Goal: Use online tool/utility: Utilize a website feature to perform a specific function

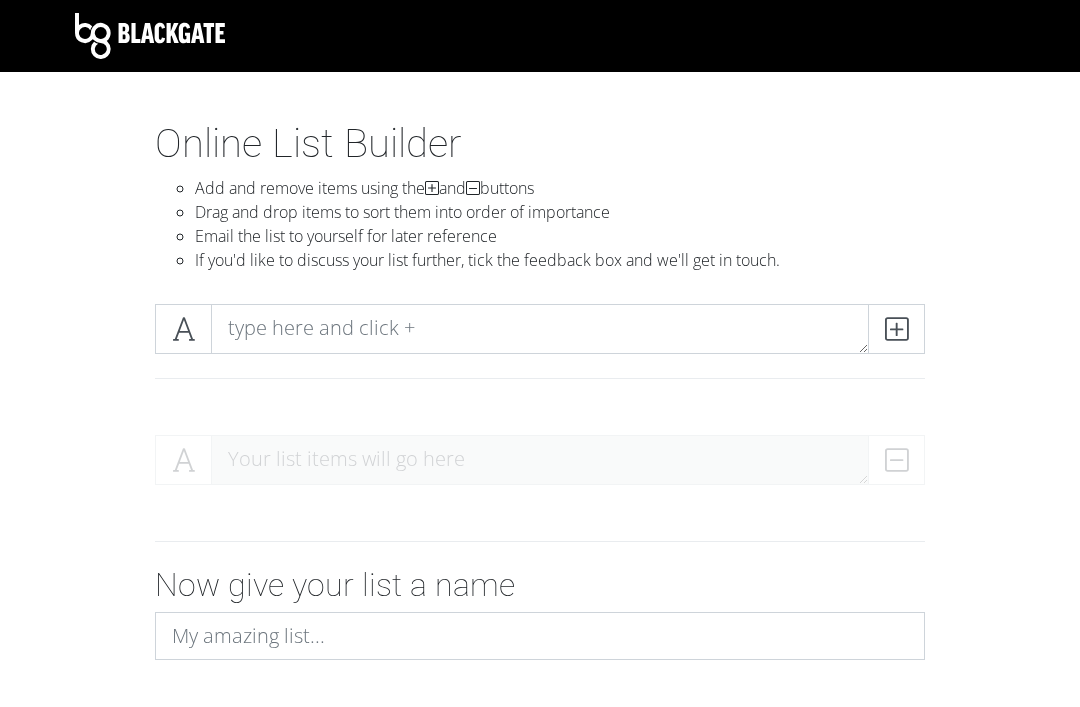
type textarea "low. Pacific Northwest U of Health Sciences U of [US_STATE] [US_STATE] Health &…"
click at [799, 334] on textarea "low. Pacific Northwest U of Health Sciences U of [US_STATE] [US_STATE] Health &…" at bounding box center [540, 329] width 658 height 50
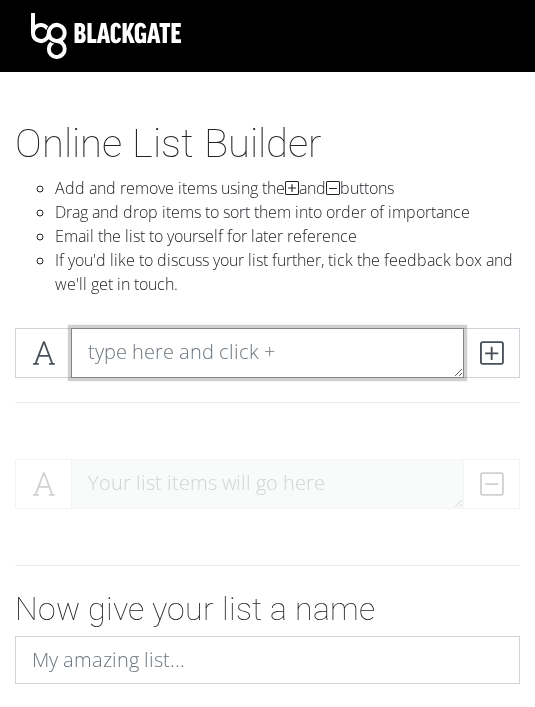
click at [317, 345] on textarea at bounding box center [267, 353] width 393 height 50
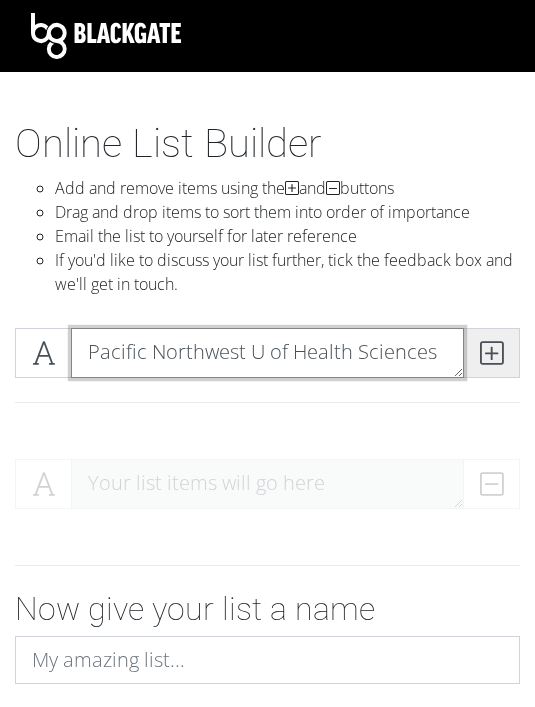
type textarea "Pacific Northwest U of Health Sciences"
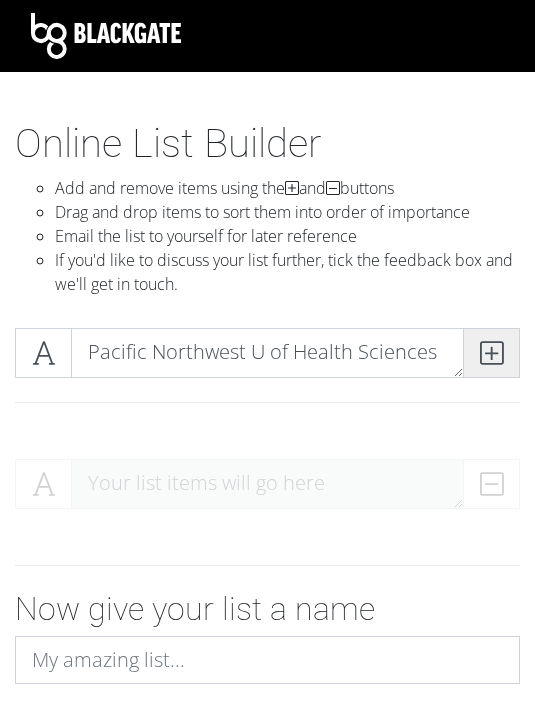
click at [496, 356] on icon at bounding box center [491, 353] width 23 height 20
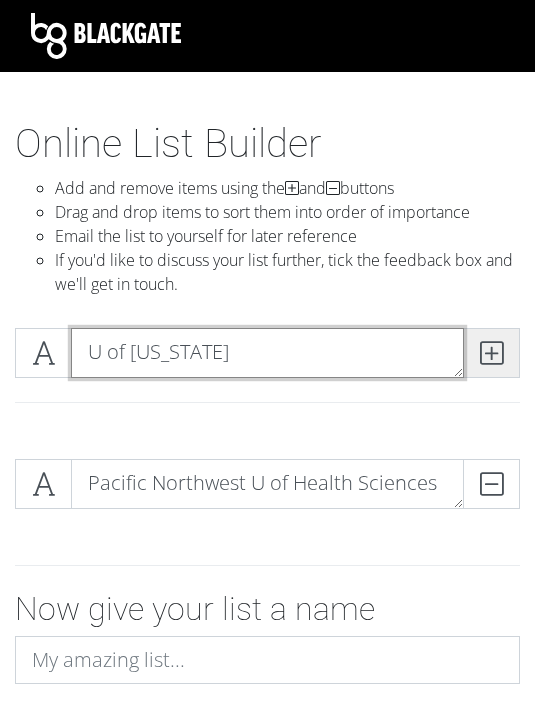
type textarea "U of [US_STATE]"
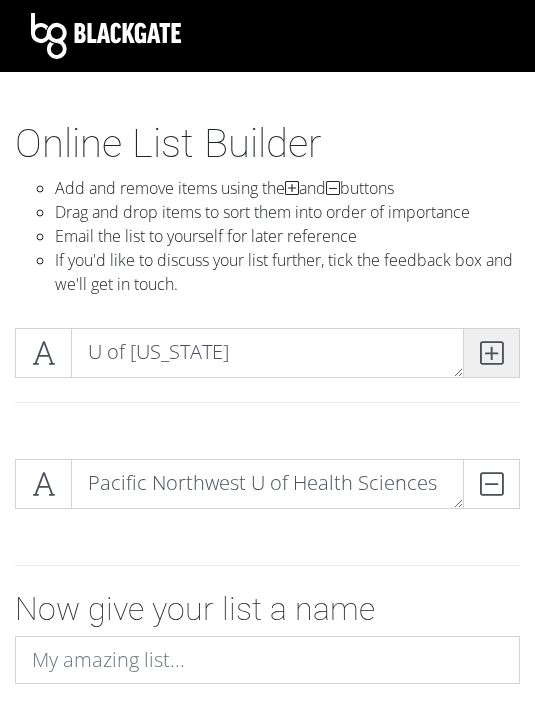
click at [507, 349] on span at bounding box center [491, 353] width 57 height 50
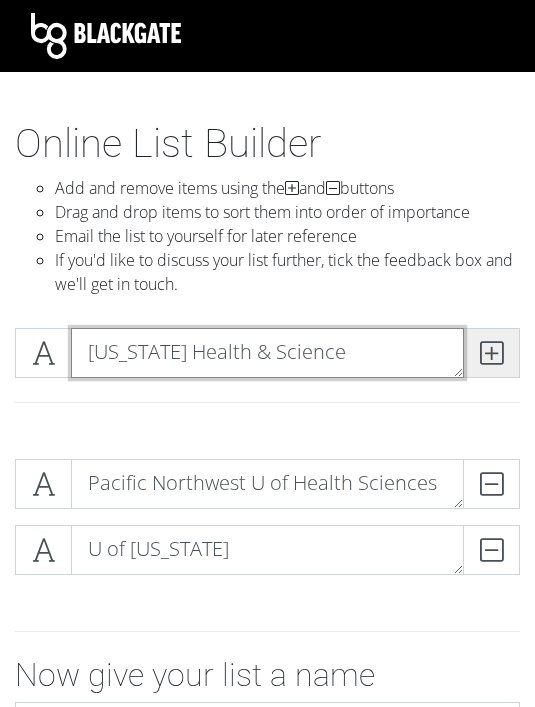
type textarea "[US_STATE] Health & Science"
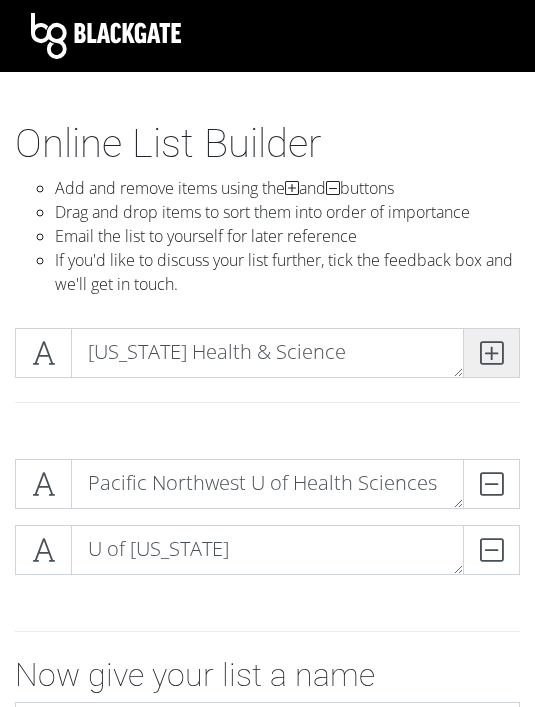
click at [501, 354] on icon at bounding box center [491, 353] width 23 height 20
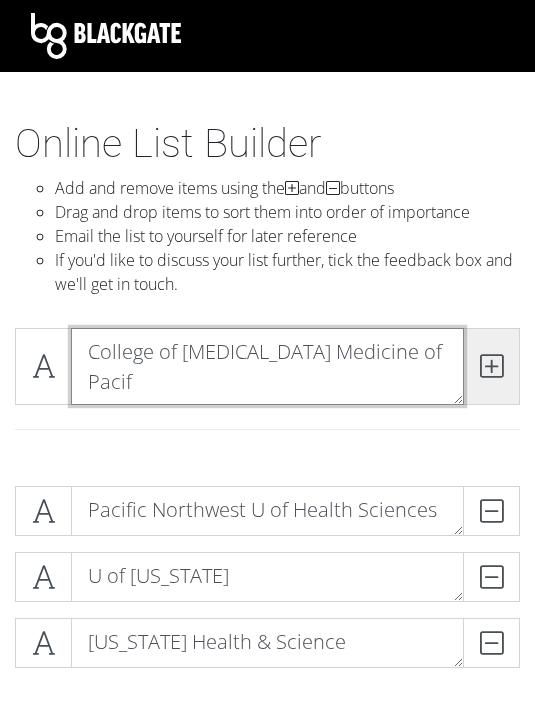
scroll to position [1, 0]
type textarea "College of [MEDICAL_DATA] Medicine of [GEOGRAPHIC_DATA]"
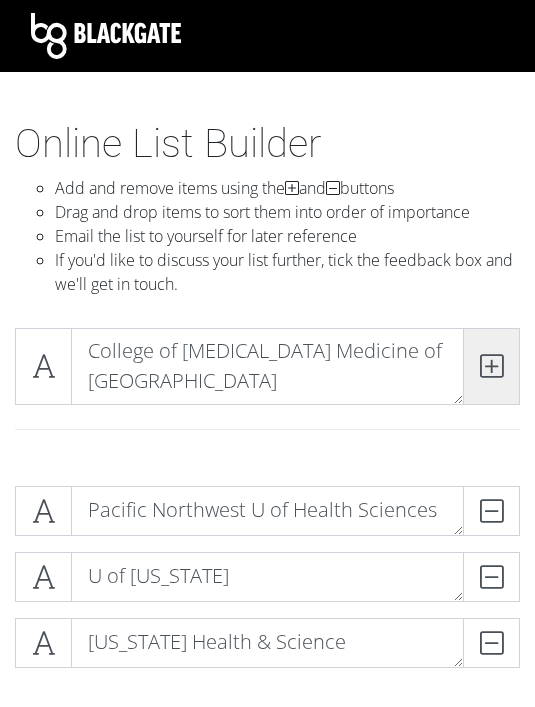
click at [486, 369] on icon at bounding box center [491, 366] width 23 height 20
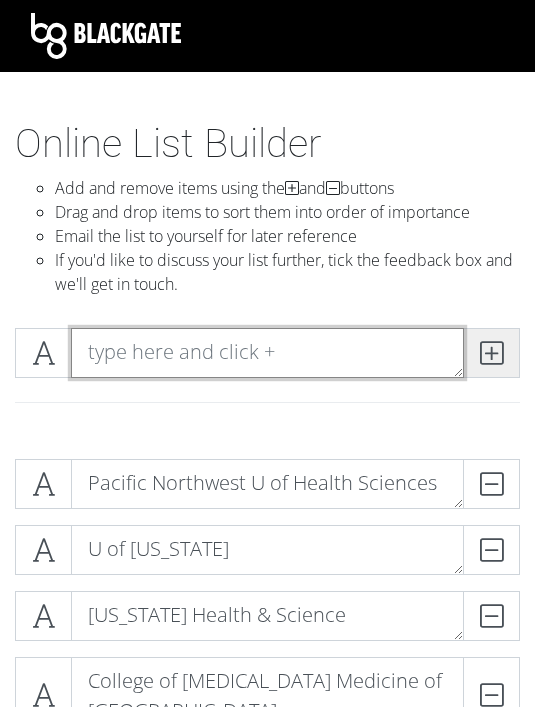
scroll to position [0, 0]
type textarea "ID College of [GEOGRAPHIC_DATA]"
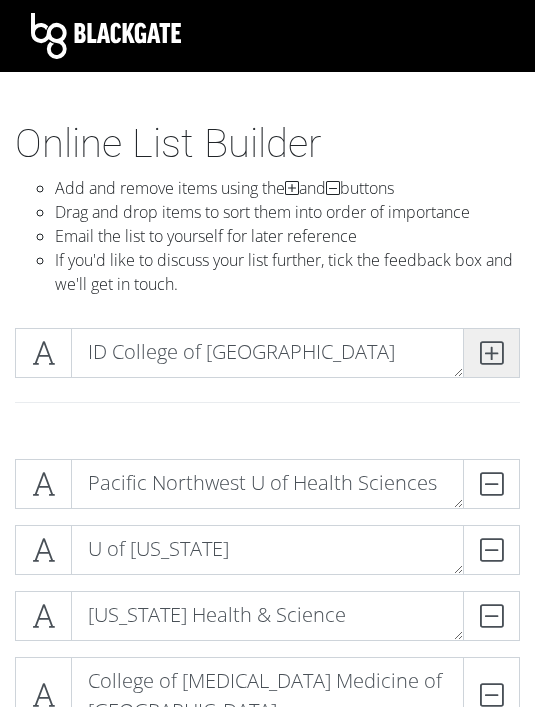
click at [481, 336] on span at bounding box center [491, 353] width 57 height 50
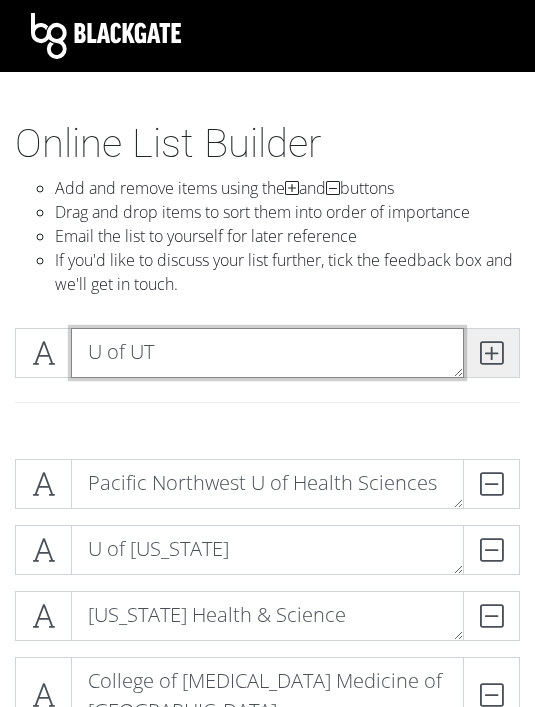
type textarea "U of UT"
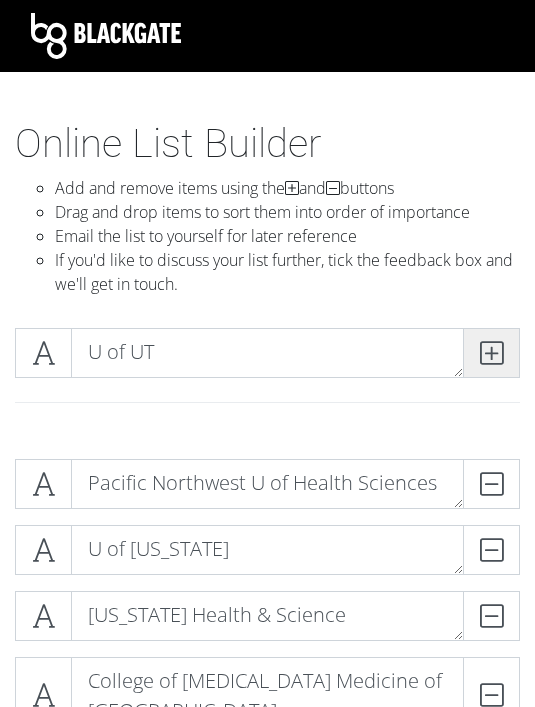
click at [500, 344] on icon at bounding box center [491, 353] width 23 height 20
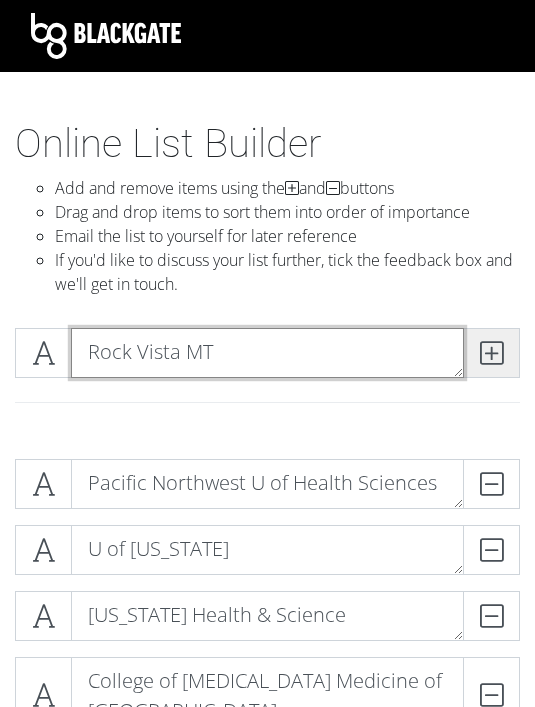
type textarea "Rock Vista MT"
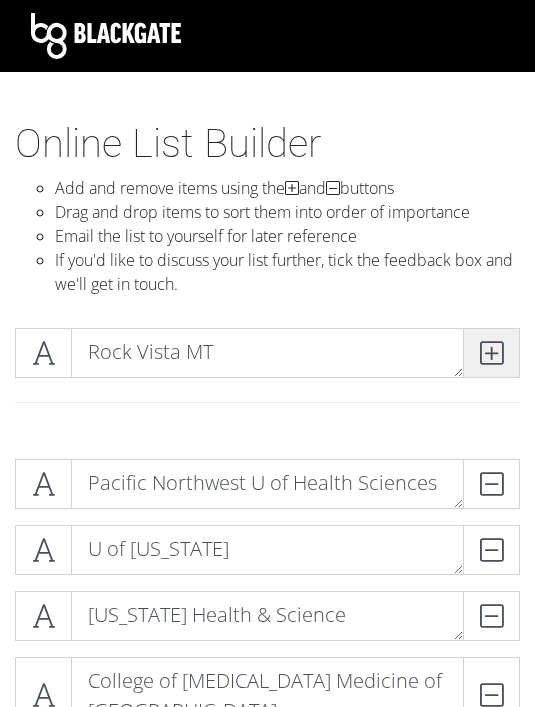
click at [487, 356] on icon at bounding box center [491, 353] width 23 height 20
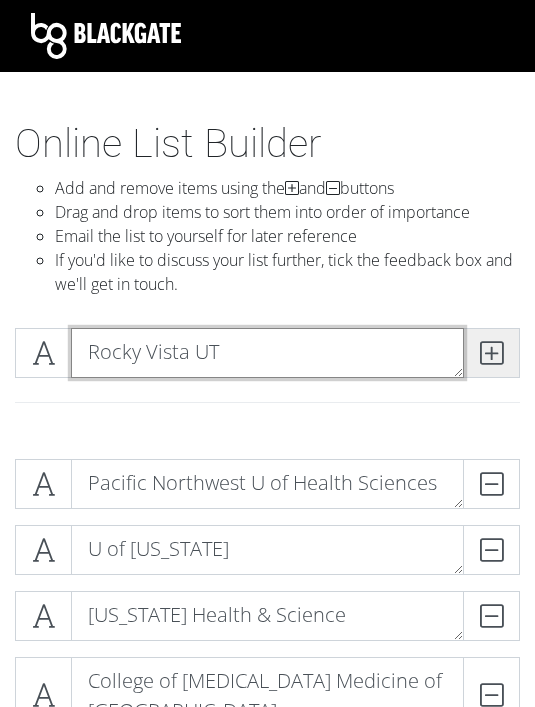
type textarea "Rocky Vista UT"
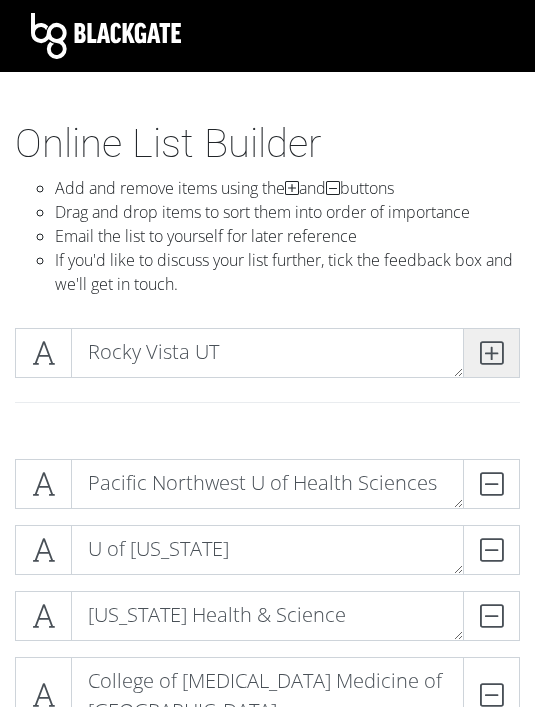
click at [492, 363] on icon at bounding box center [491, 353] width 23 height 20
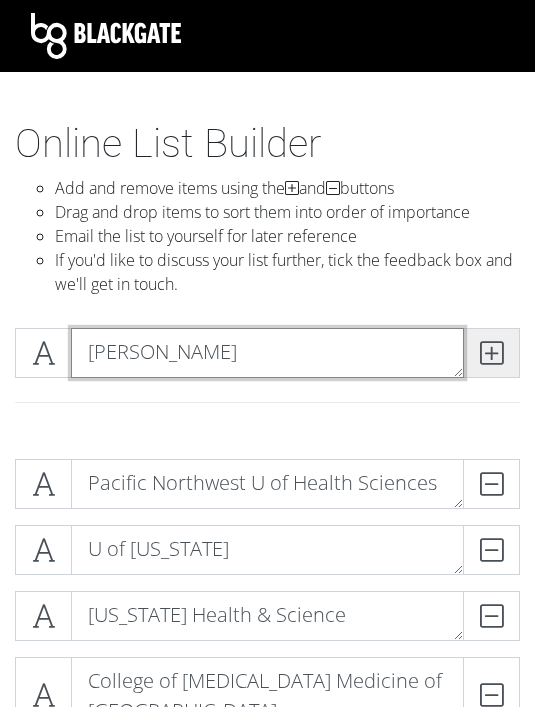
type textarea "[PERSON_NAME]"
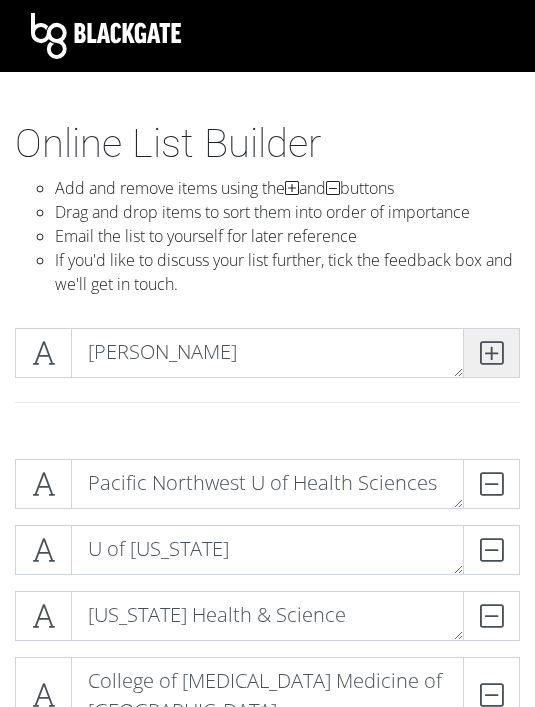
click at [480, 352] on icon at bounding box center [491, 353] width 23 height 20
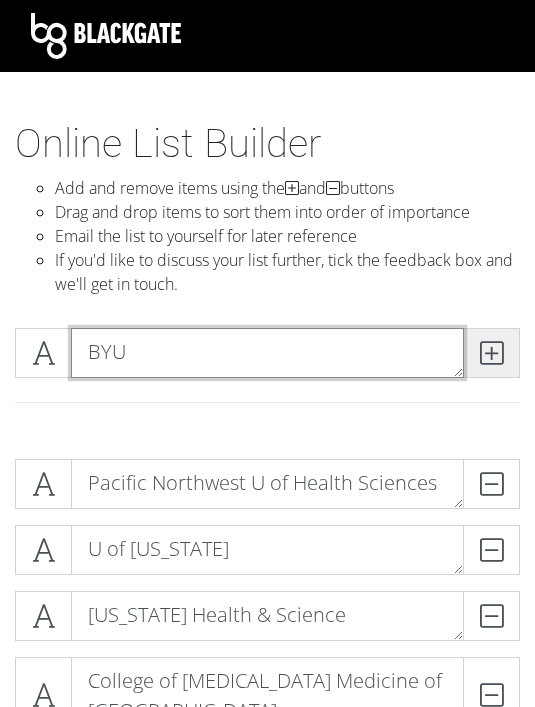
type textarea "BYU"
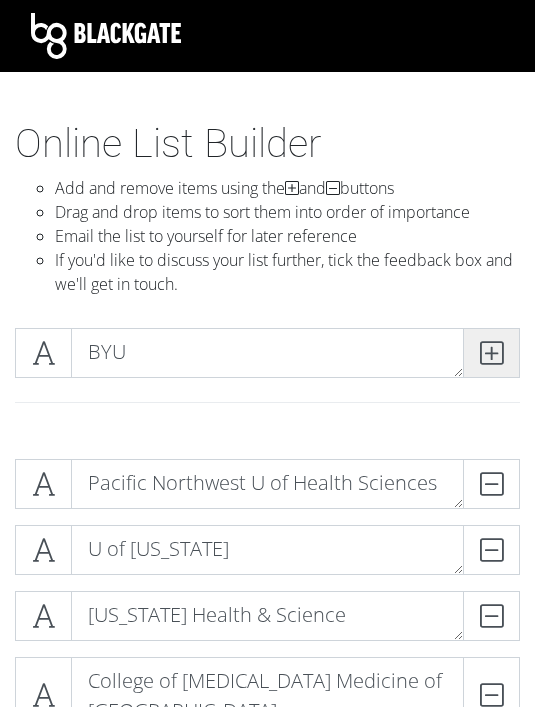
click at [490, 350] on icon at bounding box center [491, 353] width 23 height 20
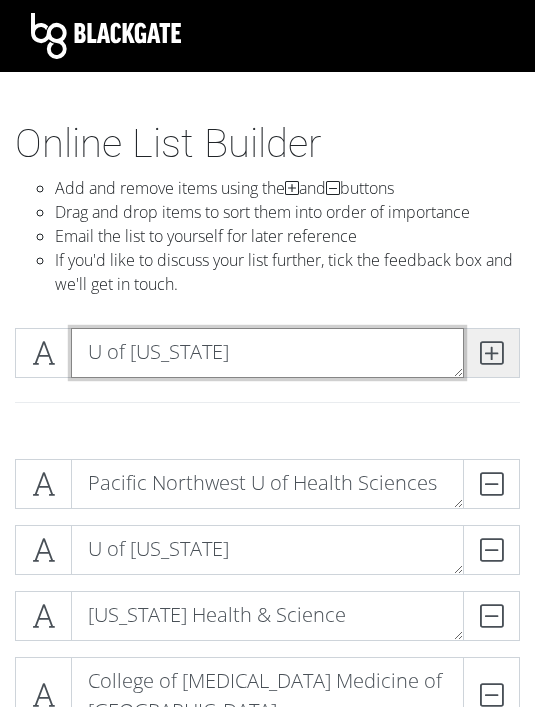
type textarea "U of [US_STATE]"
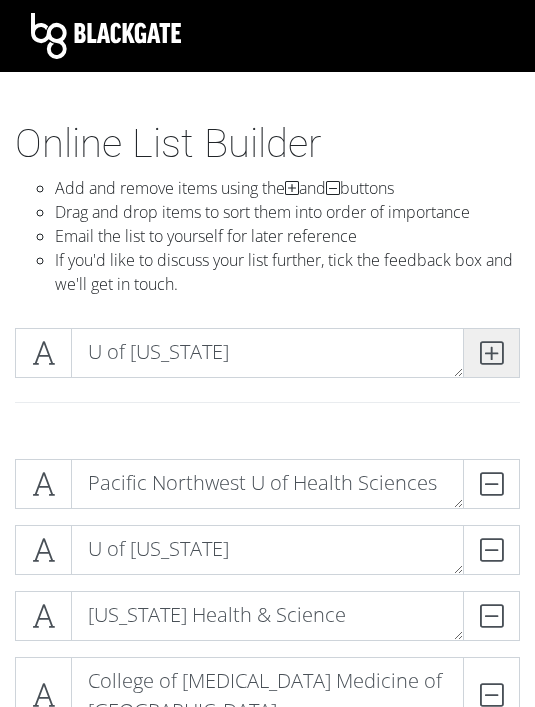
click at [507, 346] on span at bounding box center [491, 353] width 57 height 50
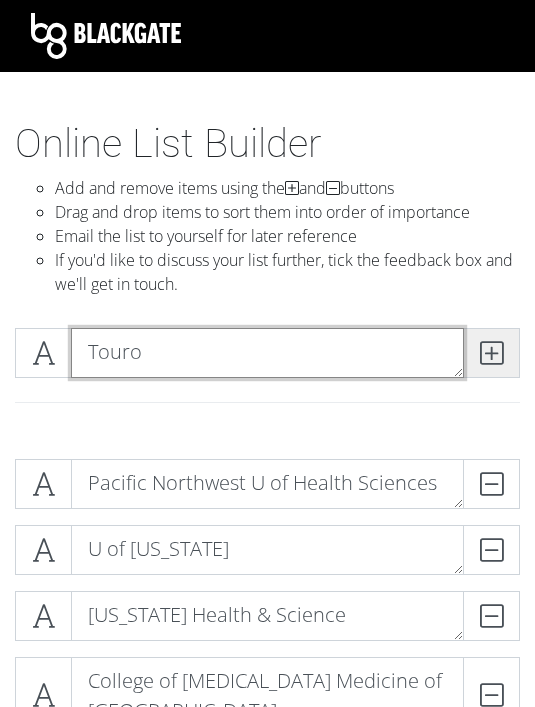
type textarea "Touro"
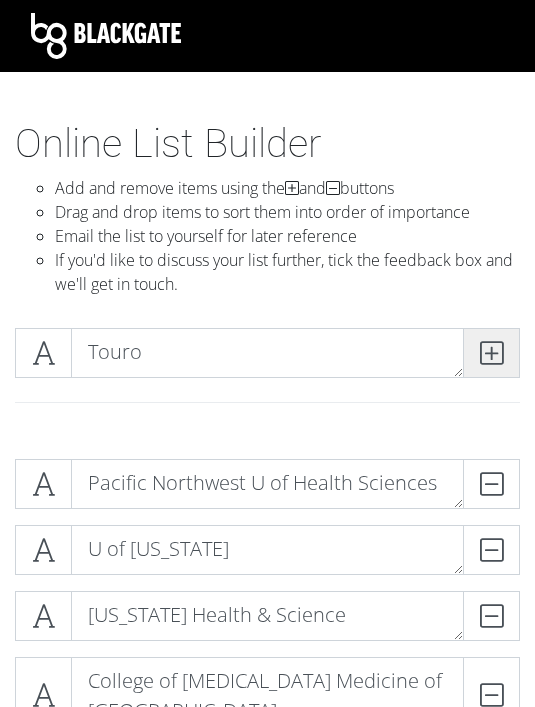
click at [496, 354] on icon at bounding box center [491, 353] width 23 height 20
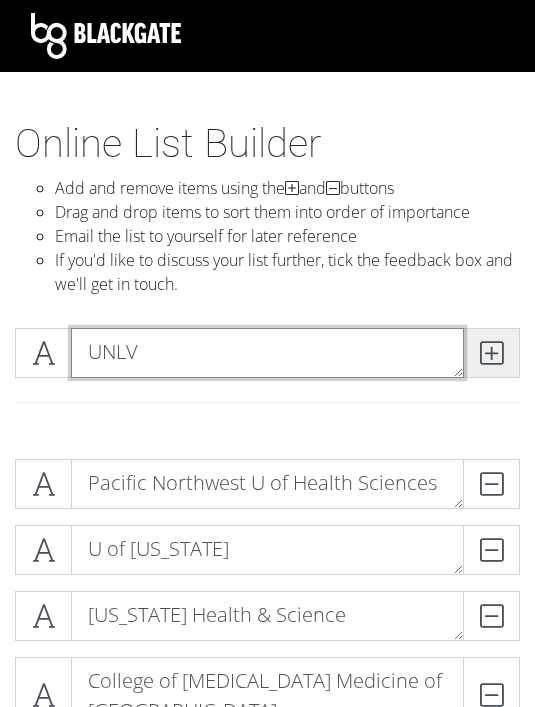
type textarea "UNLV"
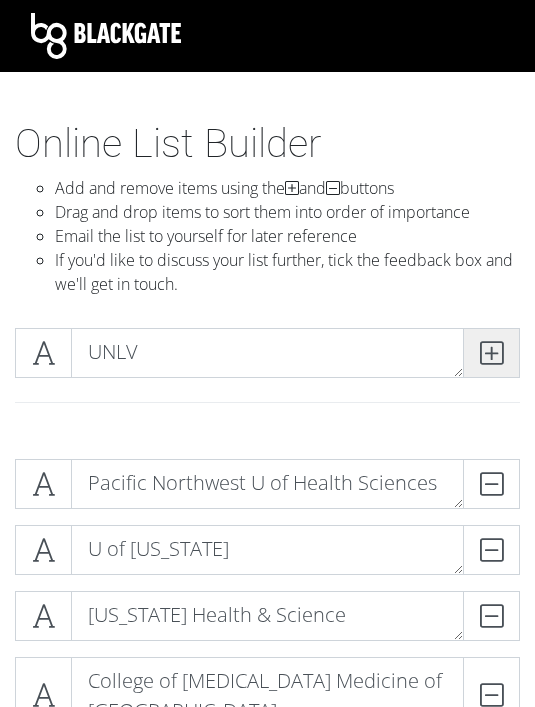
click at [480, 361] on icon at bounding box center [491, 353] width 23 height 20
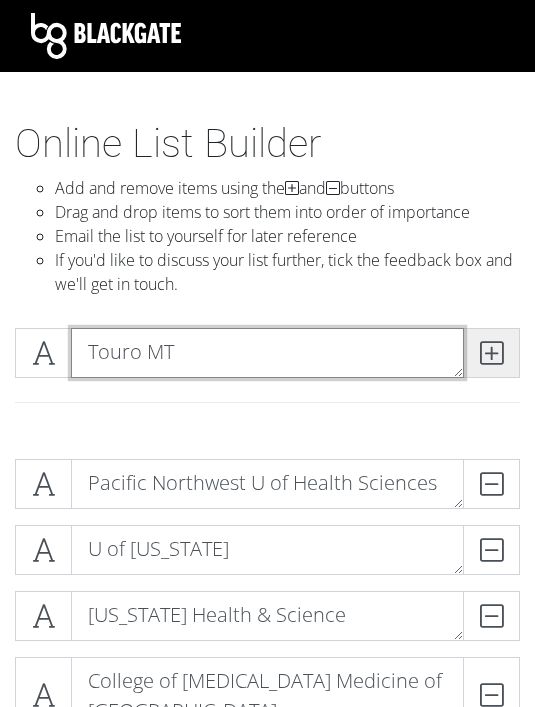
type textarea "Touro MT"
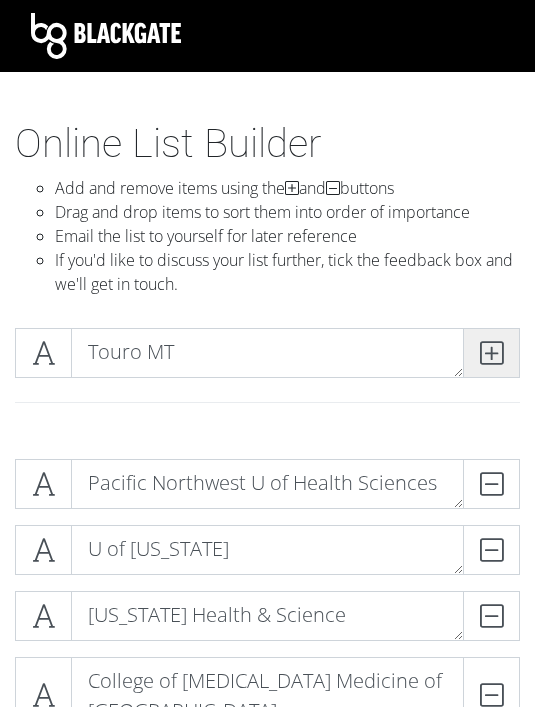
click at [486, 348] on icon at bounding box center [491, 353] width 23 height 20
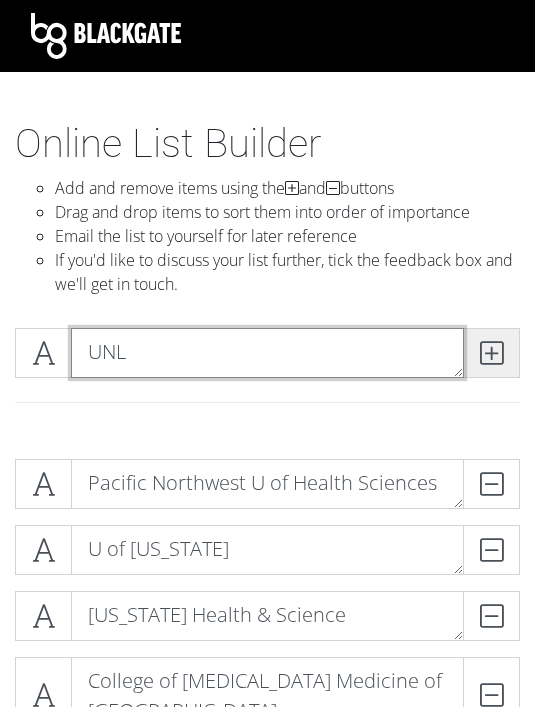
type textarea "UNLV"
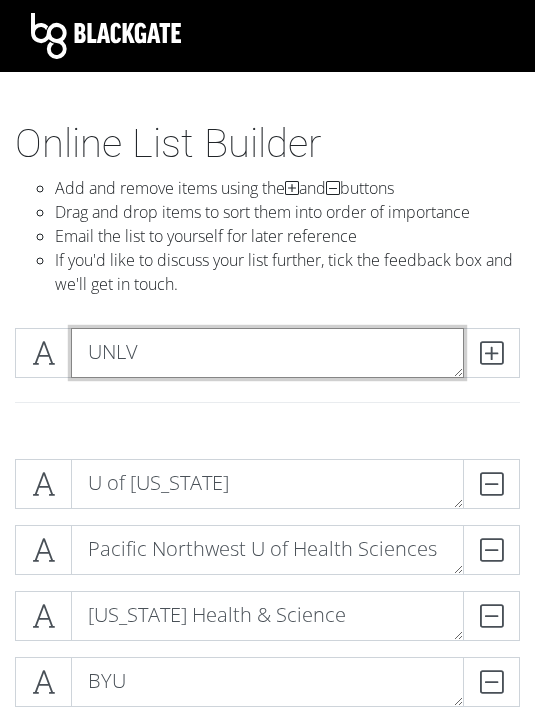
click at [350, 364] on textarea "UNLV" at bounding box center [267, 353] width 393 height 50
type textarea "U"
type textarea "UNR"
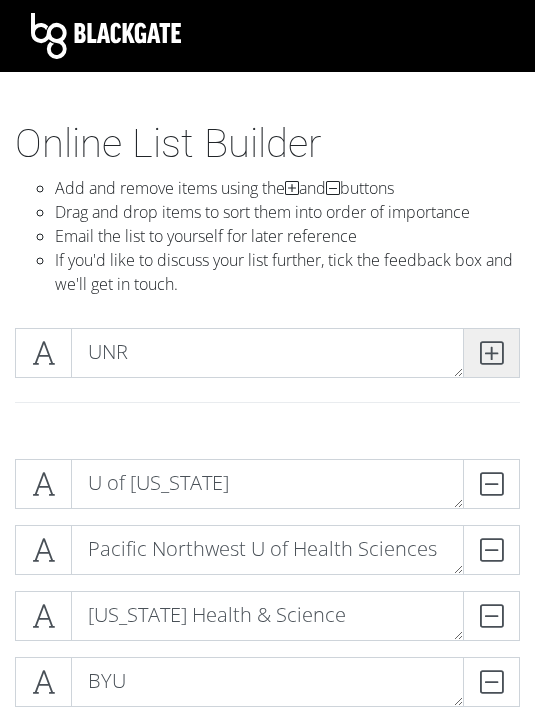
click at [499, 349] on icon at bounding box center [491, 353] width 23 height 20
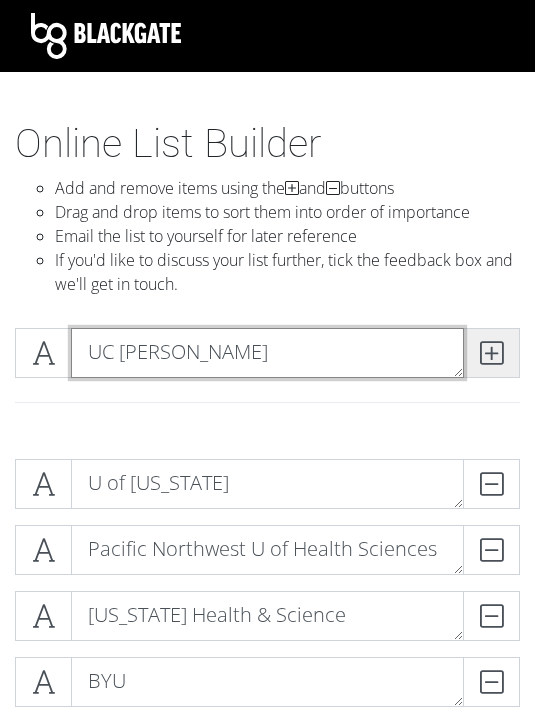
type textarea "UC [PERSON_NAME]"
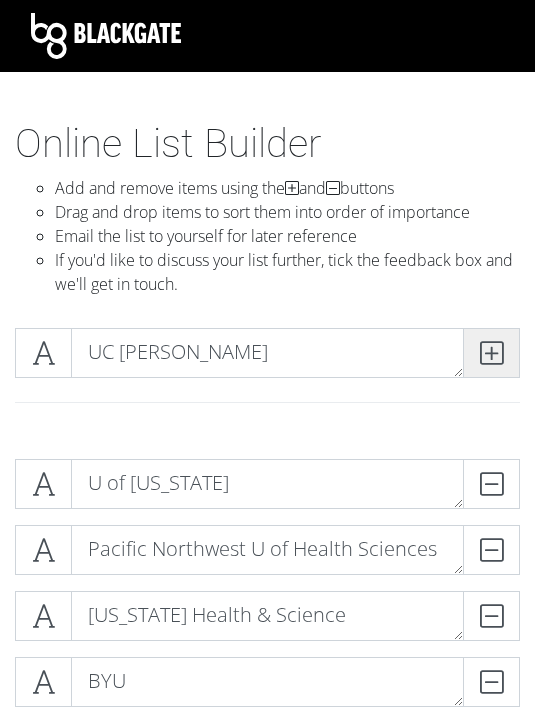
click at [511, 356] on span at bounding box center [491, 353] width 57 height 50
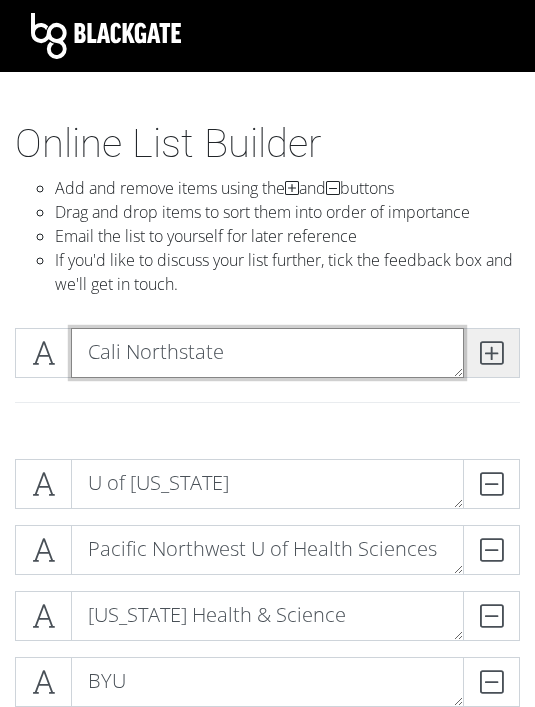
type textarea "Cali Northstate"
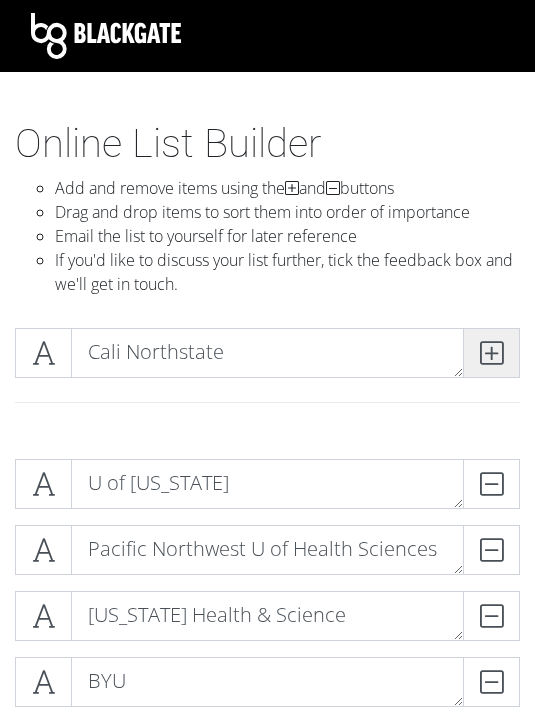
click at [482, 355] on icon at bounding box center [491, 353] width 23 height 20
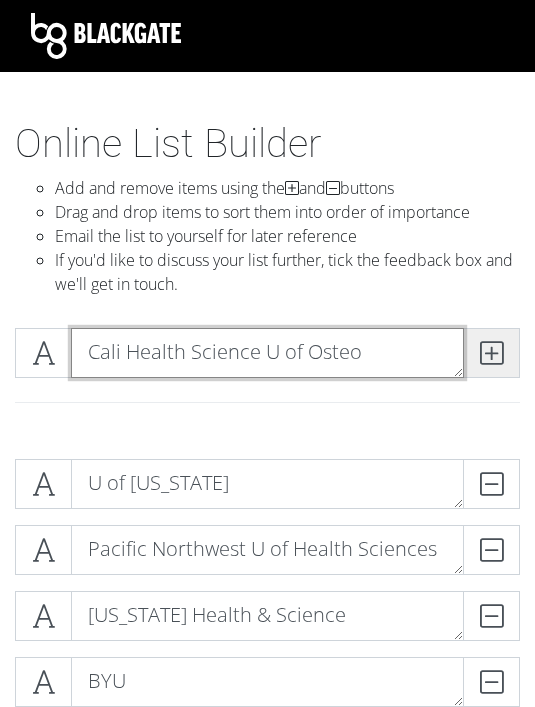
type textarea "Cali Health Science U of Osteo"
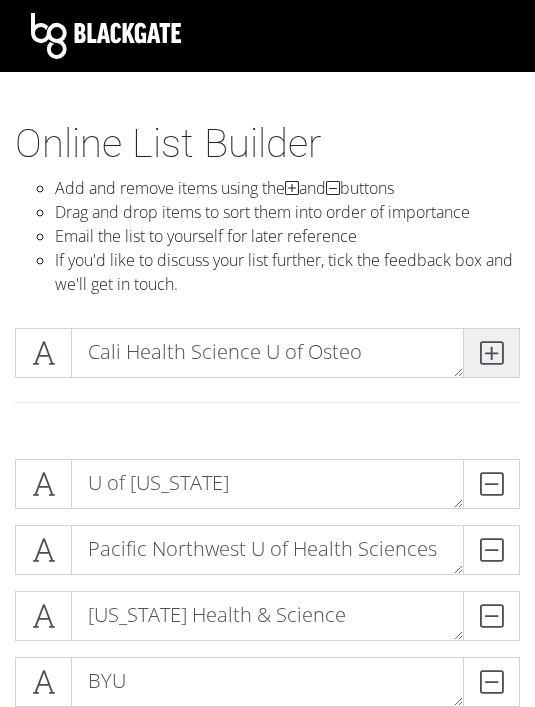
click at [500, 350] on icon at bounding box center [491, 353] width 23 height 20
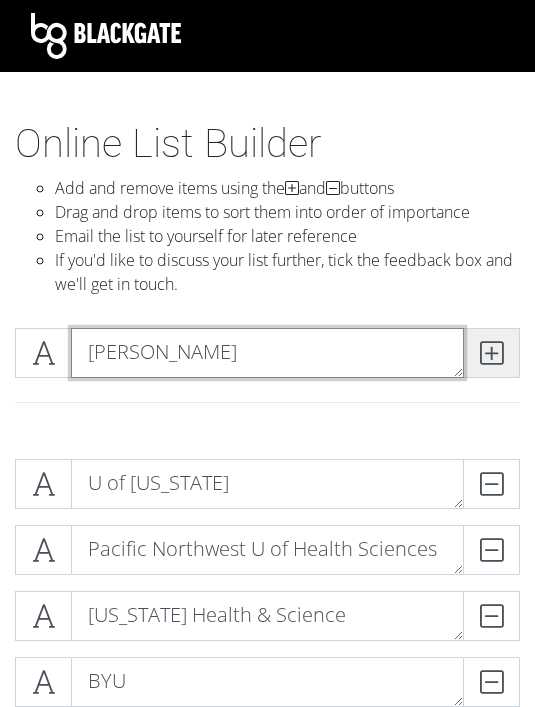
type textarea "[PERSON_NAME]"
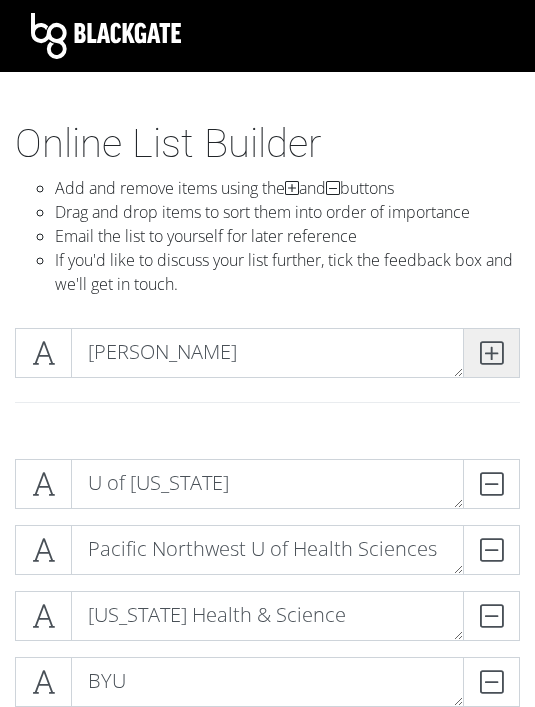
click at [474, 332] on span at bounding box center [491, 353] width 57 height 50
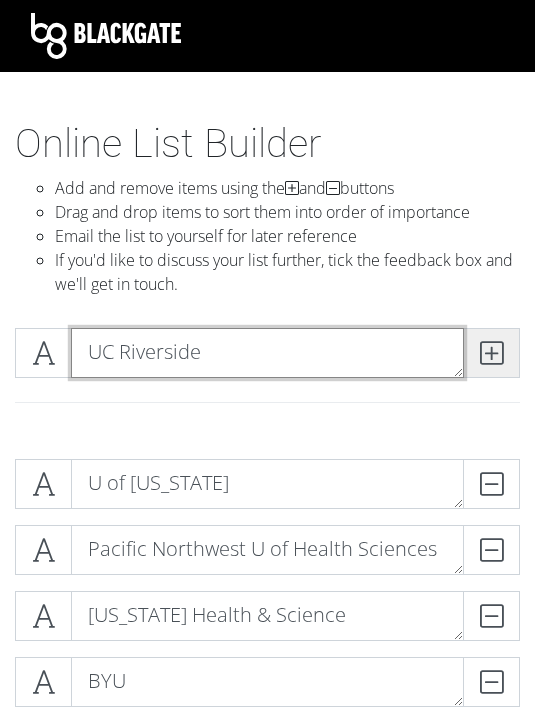
type textarea "UC Riverside"
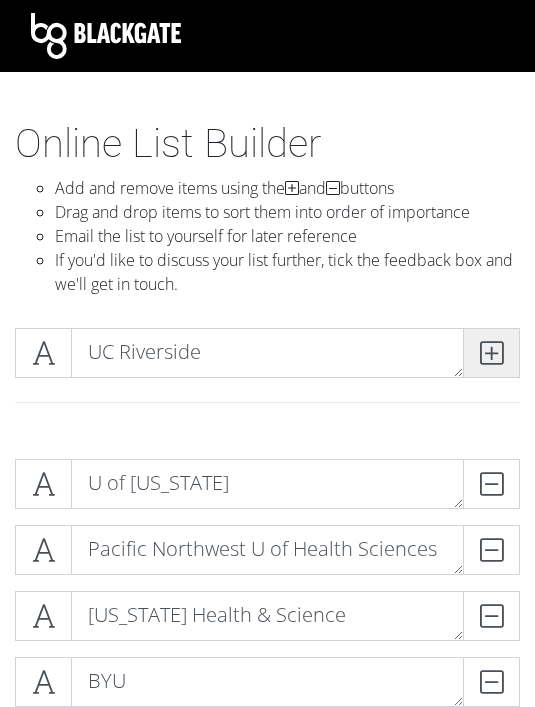
click at [481, 351] on icon at bounding box center [491, 353] width 23 height 20
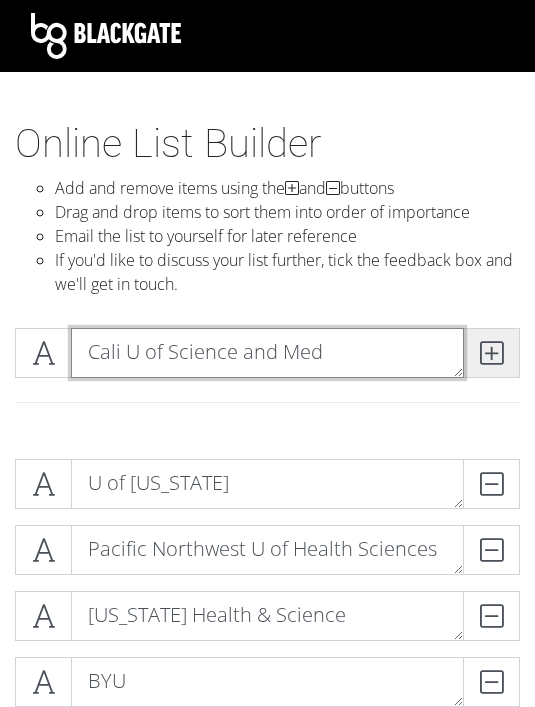
type textarea "Cali U of Science and Med"
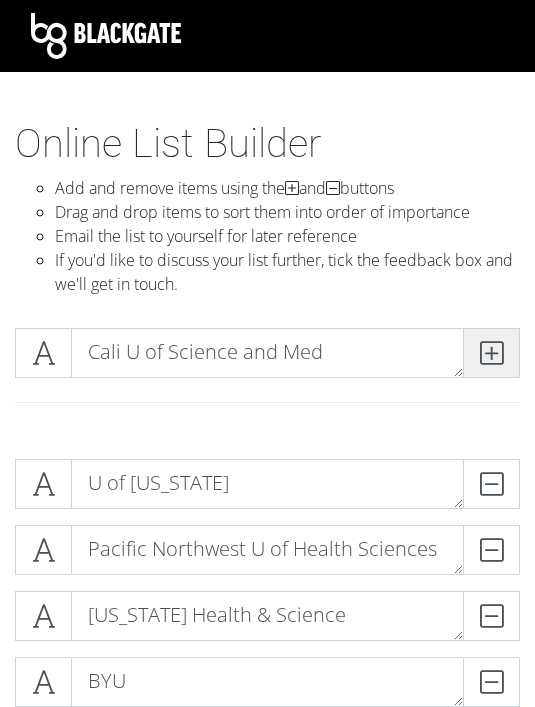
click at [484, 347] on icon at bounding box center [491, 353] width 23 height 20
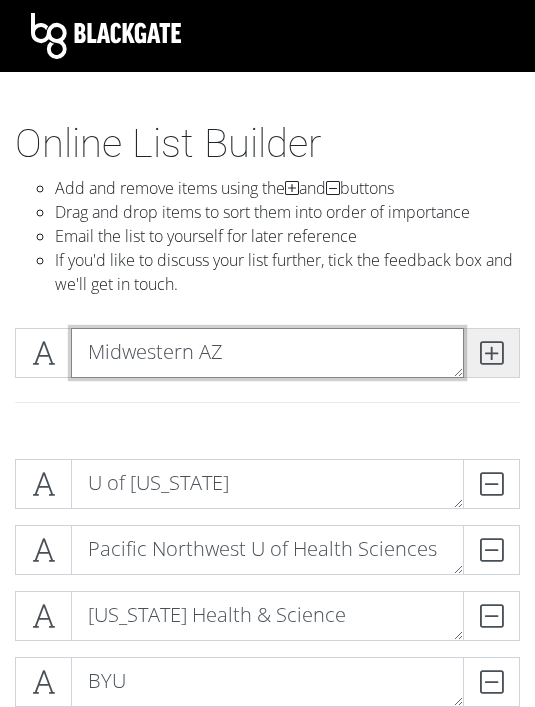
type textarea "Midwestern AZ"
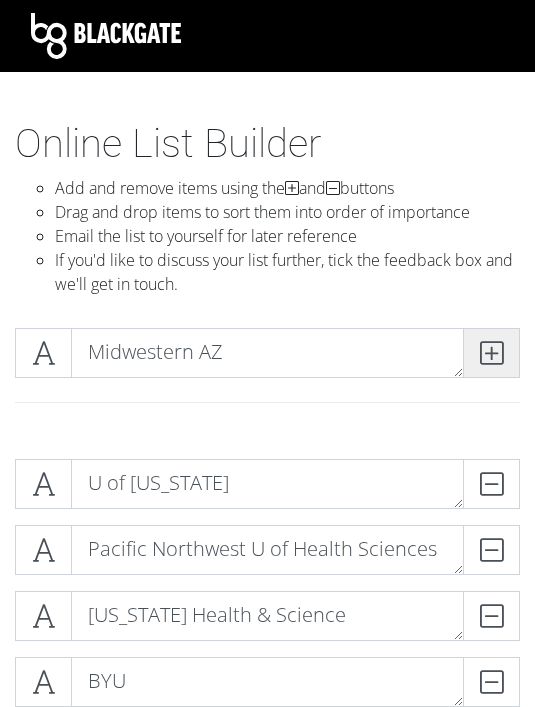
click at [493, 333] on span at bounding box center [491, 353] width 57 height 50
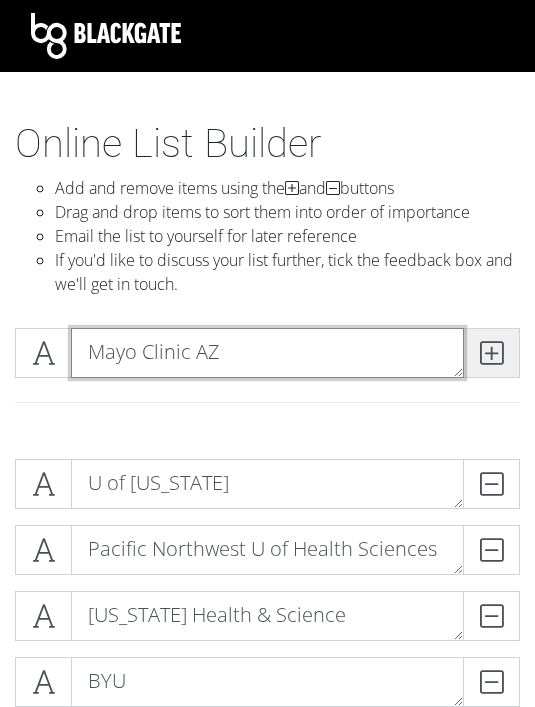
type textarea "Mayo Clinic AZ"
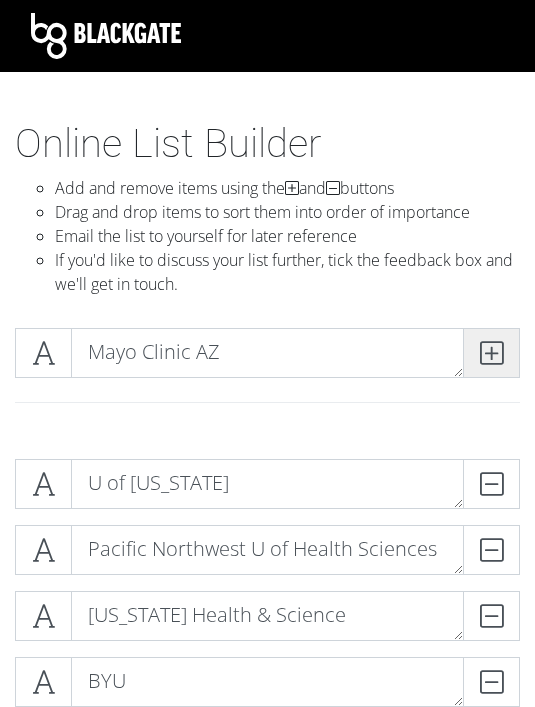
click at [491, 355] on icon at bounding box center [491, 353] width 23 height 20
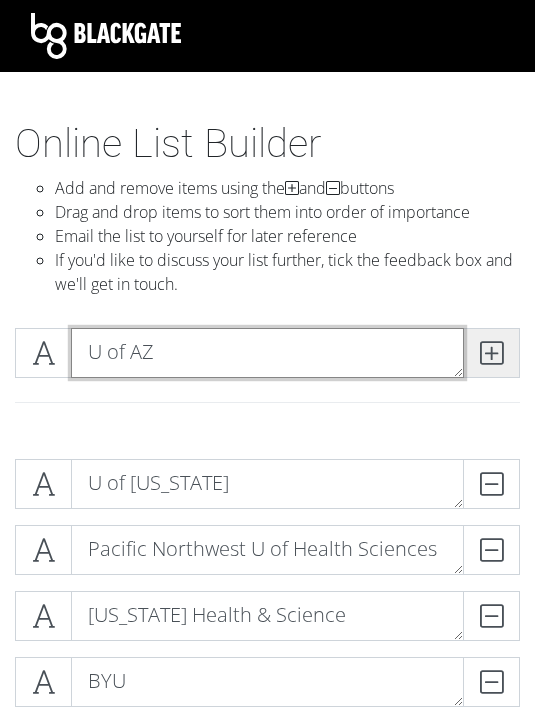
type textarea "U of AZ"
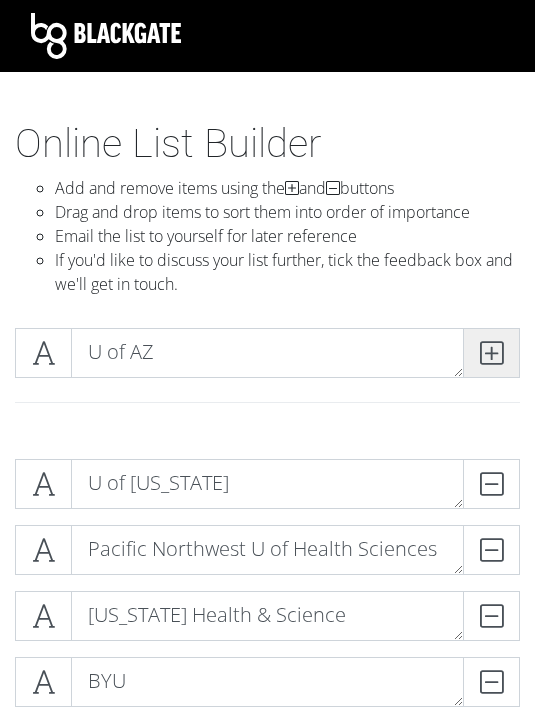
click at [500, 336] on span at bounding box center [491, 353] width 57 height 50
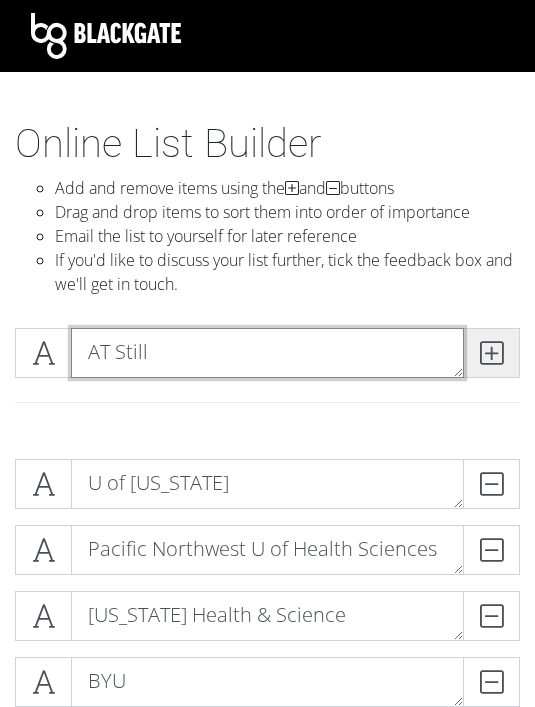
type textarea "AT Still"
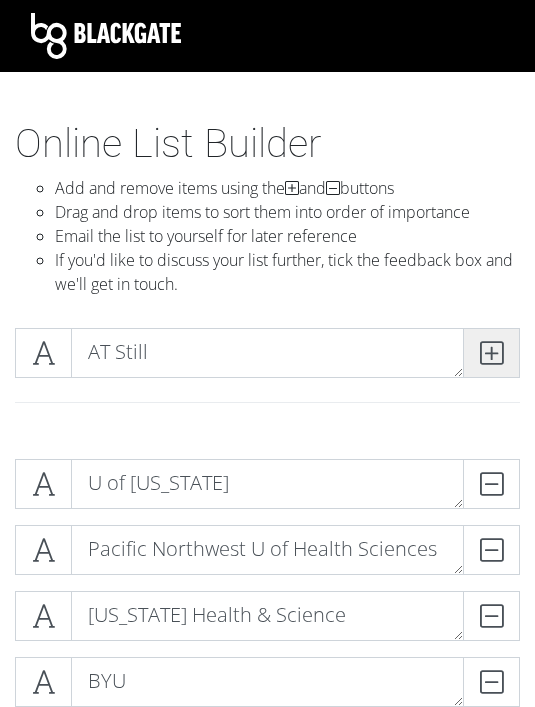
click at [481, 348] on icon at bounding box center [491, 353] width 23 height 20
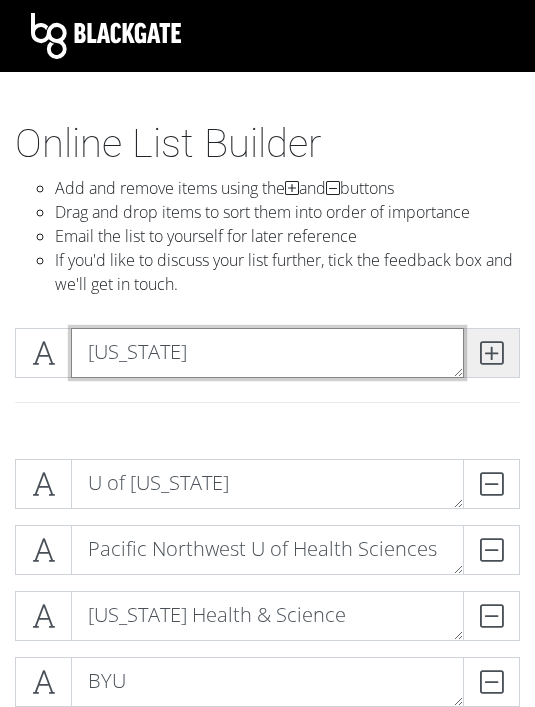
type textarea "[US_STATE]"
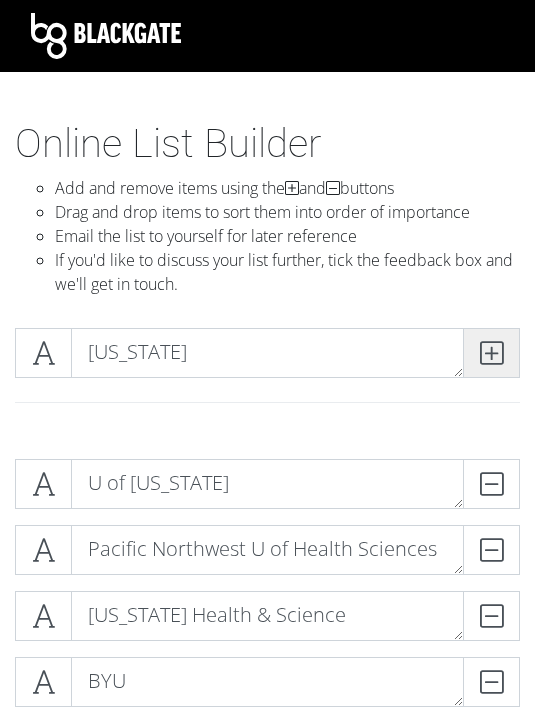
click at [483, 352] on icon at bounding box center [491, 353] width 23 height 20
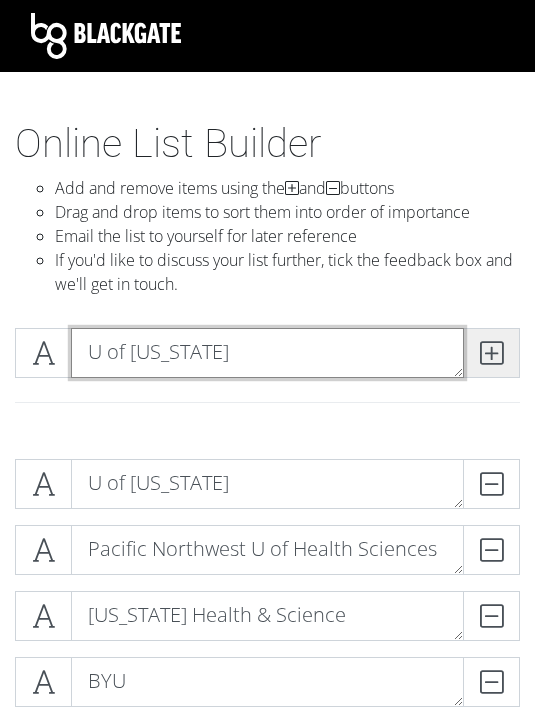
type textarea "U of [US_STATE]"
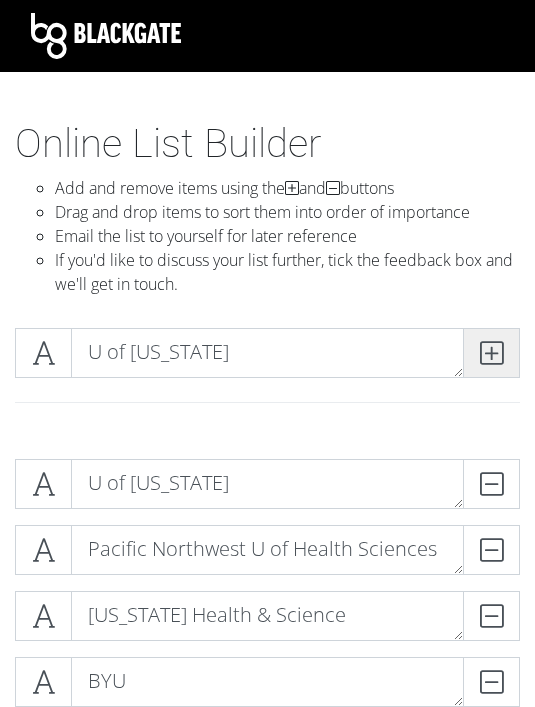
click at [489, 343] on icon at bounding box center [491, 353] width 23 height 20
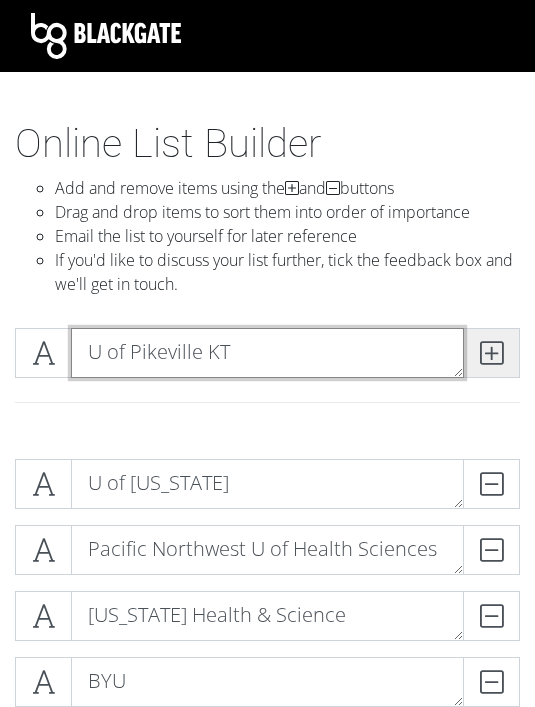
type textarea "U of Pikeville KT"
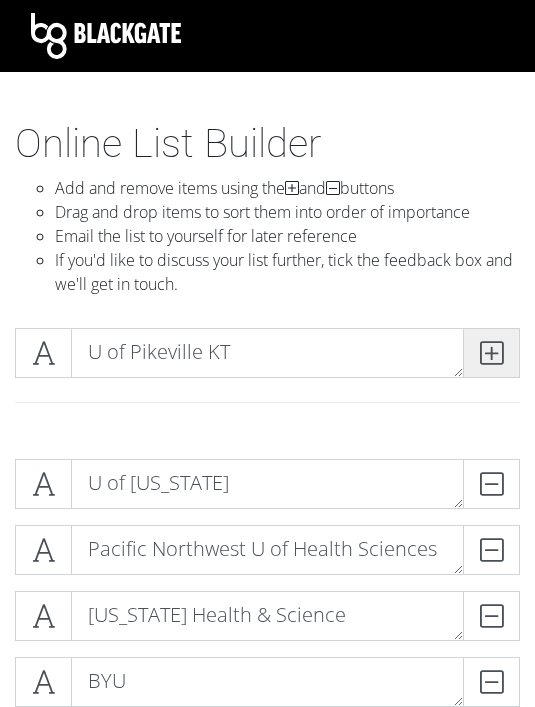
click at [505, 352] on span at bounding box center [491, 353] width 57 height 50
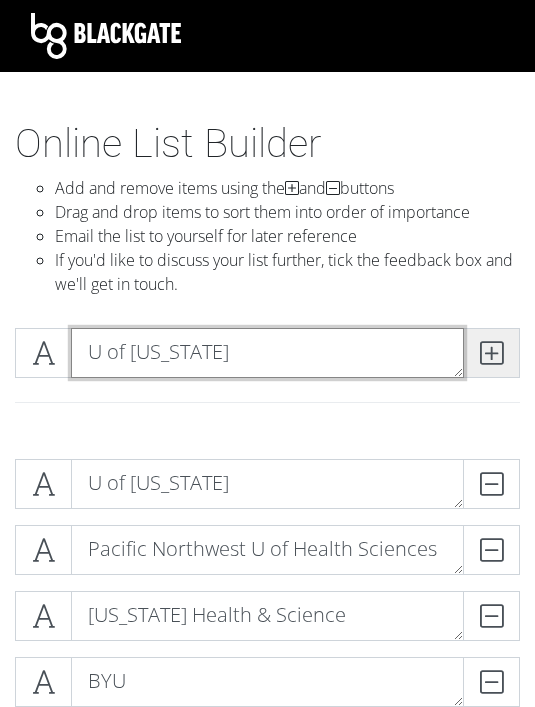
type textarea "U of [US_STATE]"
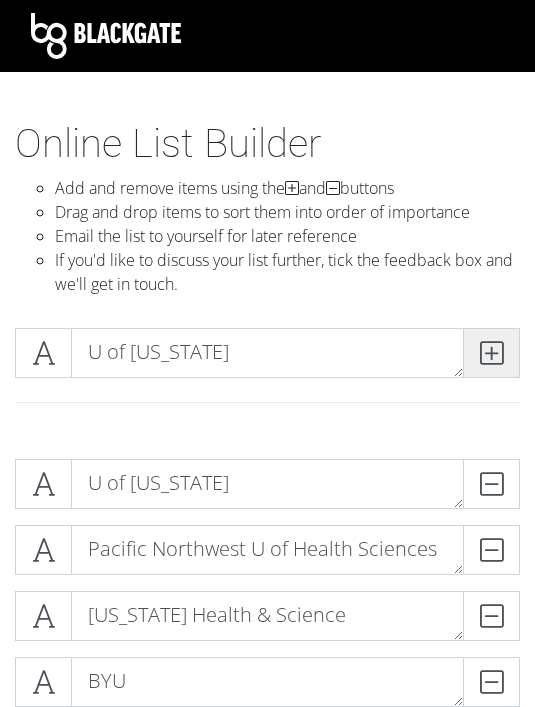
click at [501, 362] on icon at bounding box center [491, 353] width 23 height 20
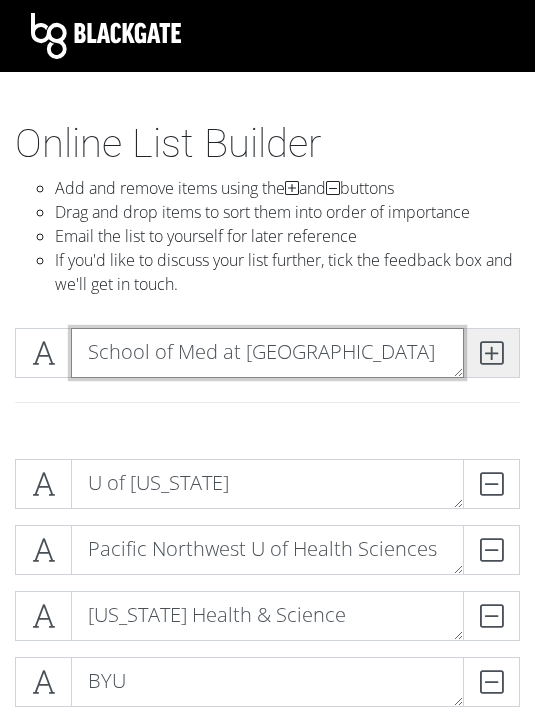
type textarea "School of Med at [GEOGRAPHIC_DATA]"
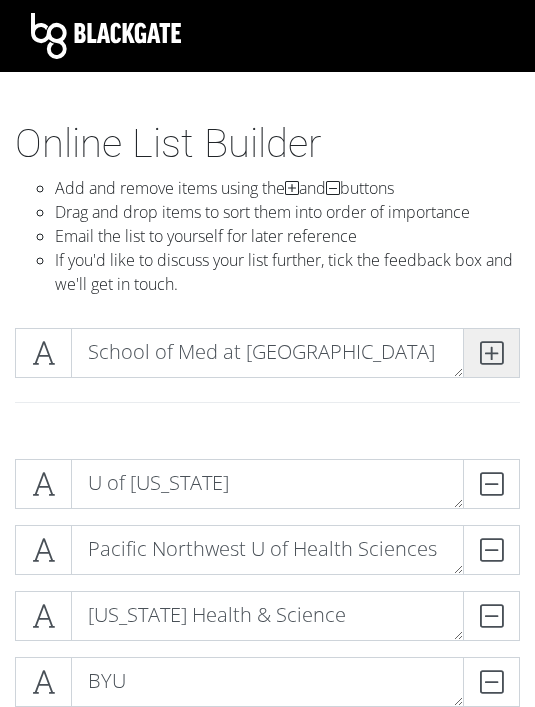
click at [477, 329] on span at bounding box center [491, 353] width 57 height 50
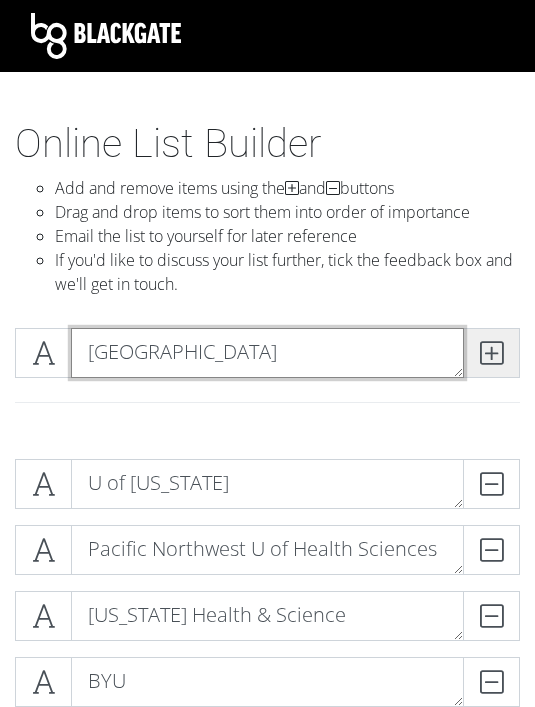
type textarea "[GEOGRAPHIC_DATA]"
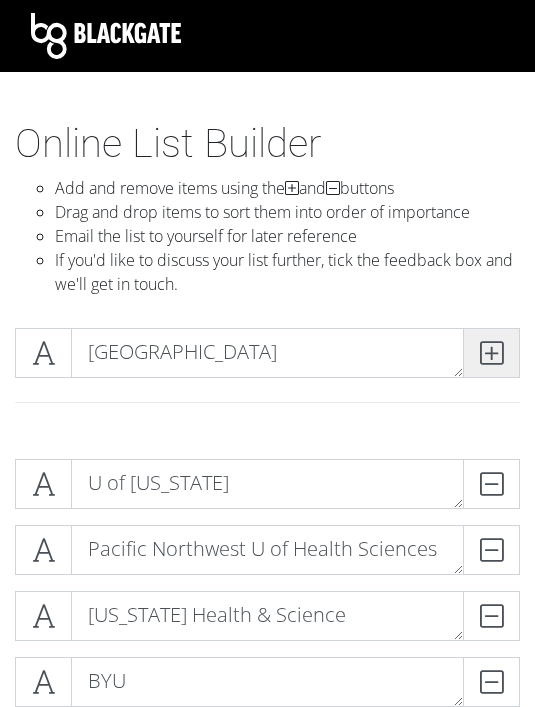
click at [511, 349] on span at bounding box center [491, 353] width 57 height 50
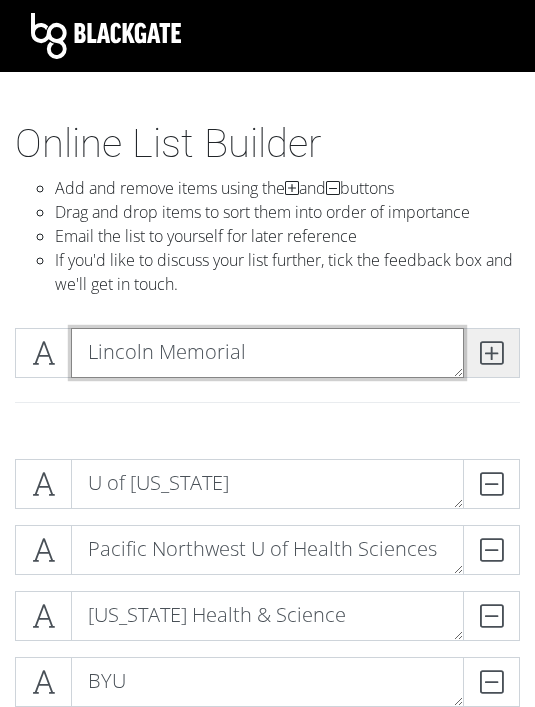
type textarea "Lincoln Memorial"
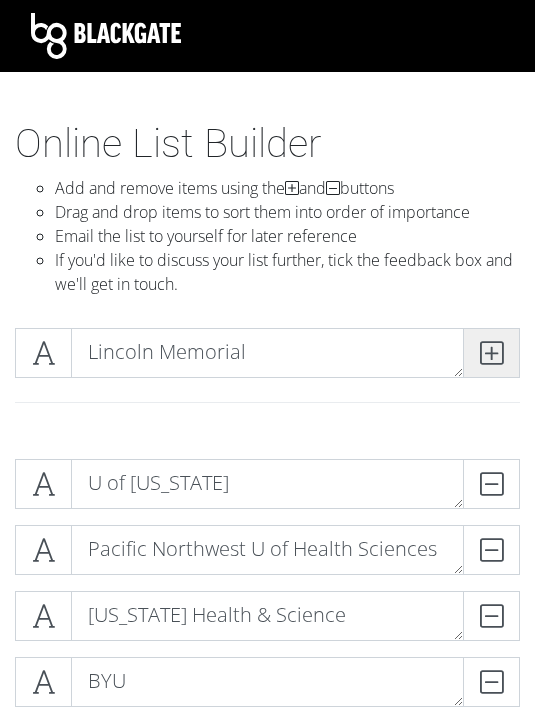
click at [503, 364] on span at bounding box center [491, 353] width 57 height 50
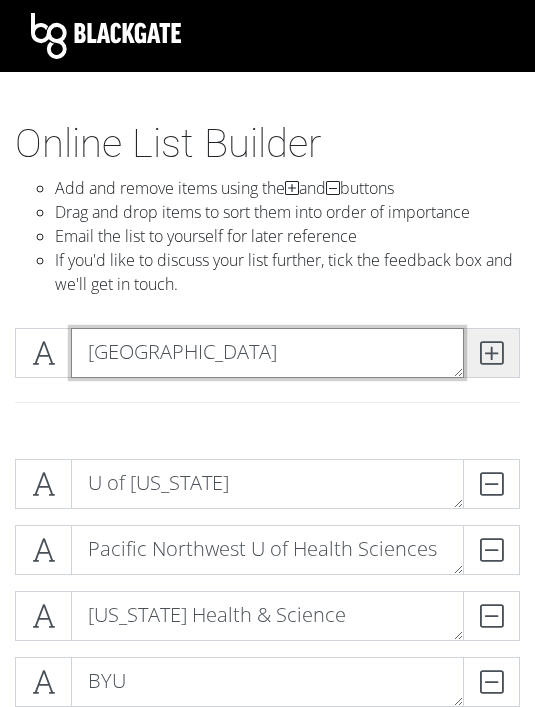
type textarea "[GEOGRAPHIC_DATA]"
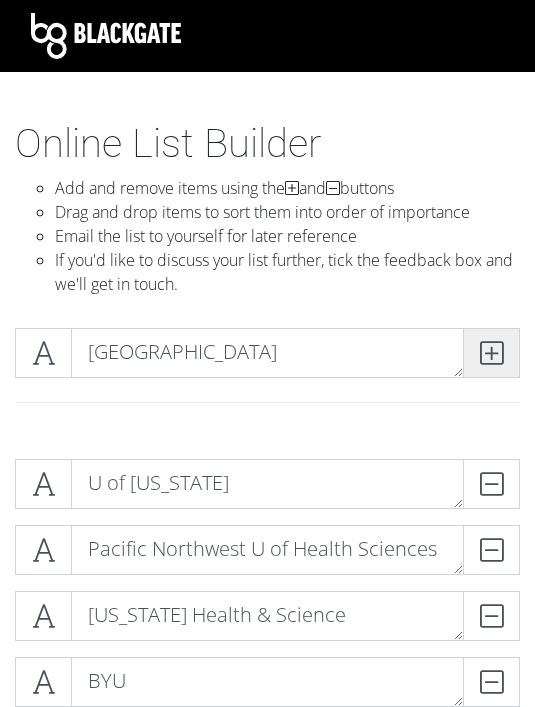
click at [496, 358] on icon at bounding box center [491, 353] width 23 height 20
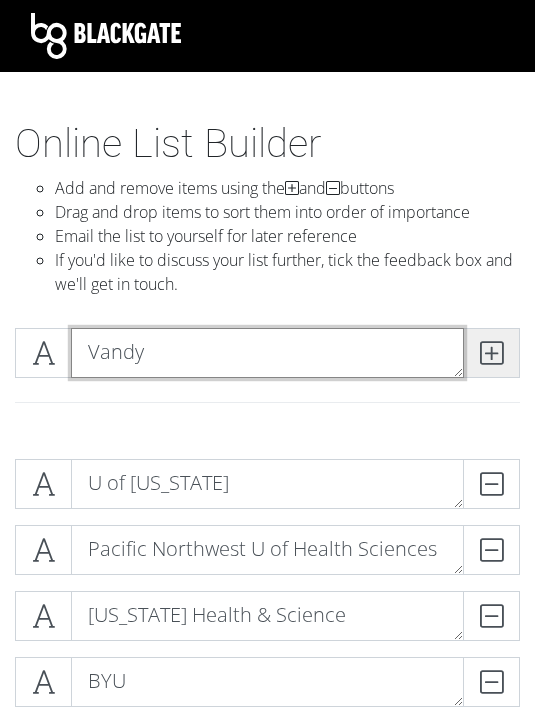
type textarea "Vandy"
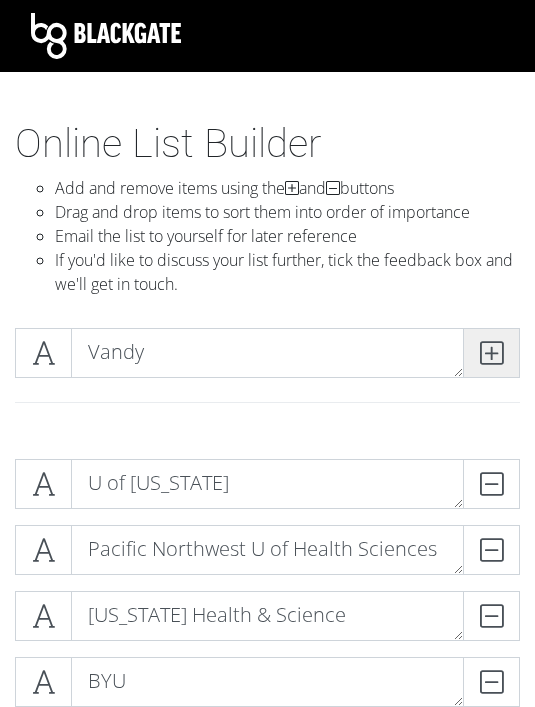
click at [489, 334] on span at bounding box center [491, 353] width 57 height 50
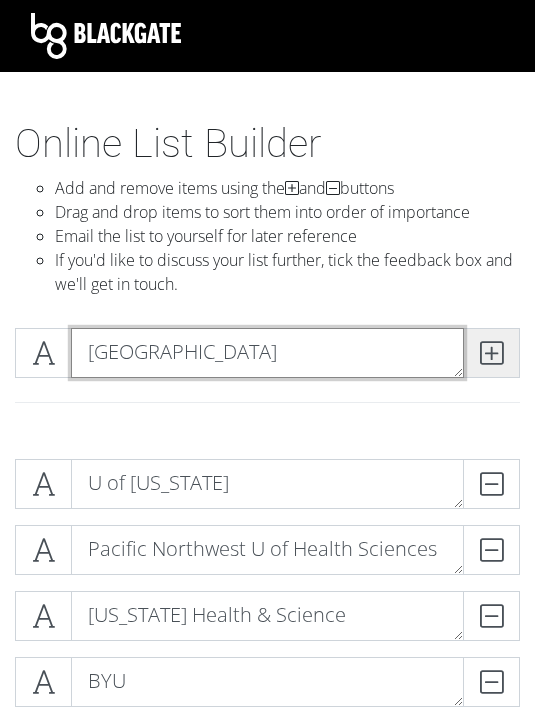
type textarea "[GEOGRAPHIC_DATA]"
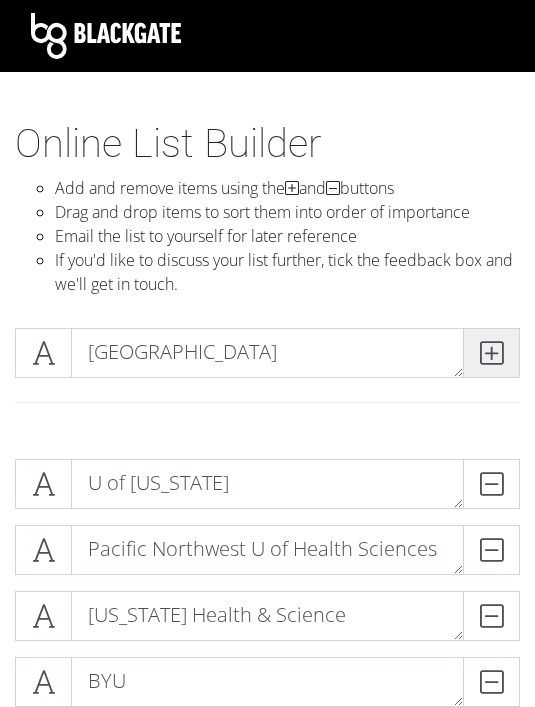
click at [472, 372] on span at bounding box center [491, 353] width 57 height 50
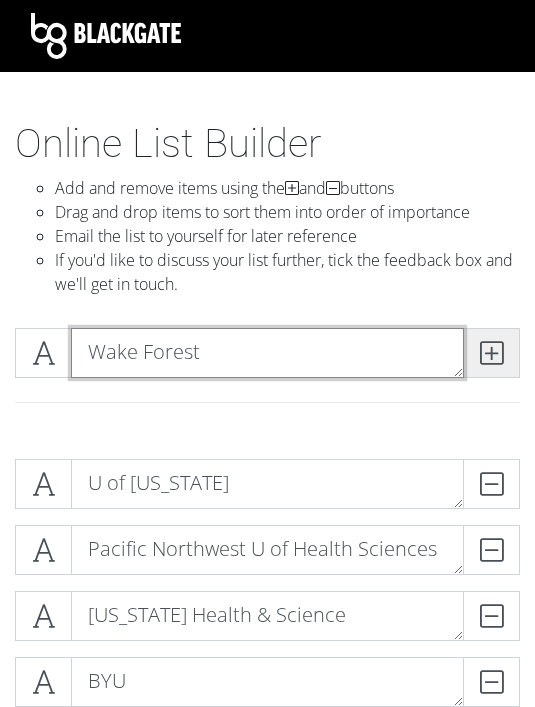
type textarea "Wake Forest"
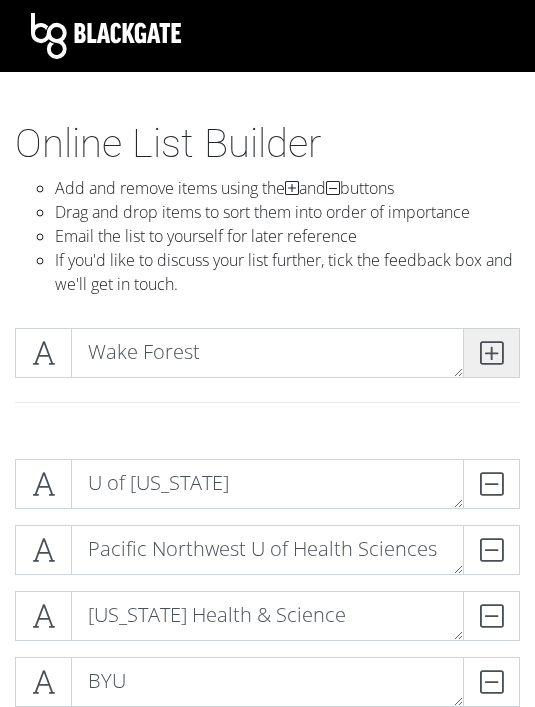
click at [496, 353] on icon at bounding box center [491, 353] width 23 height 20
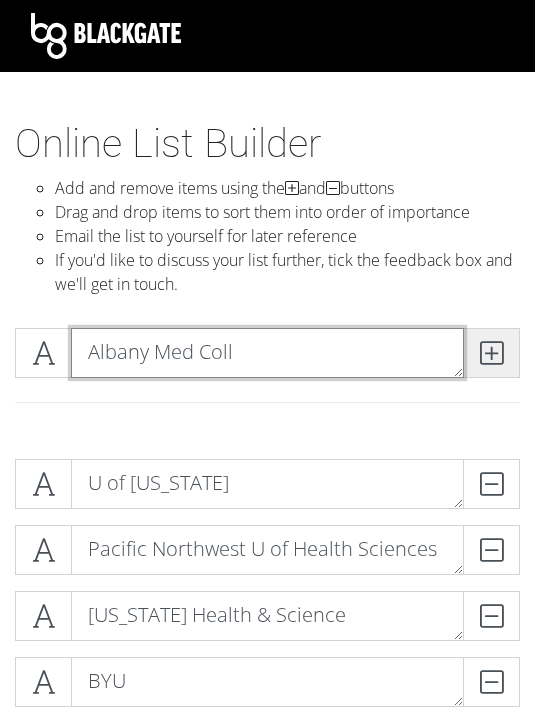
type textarea "Albany Med Coll"
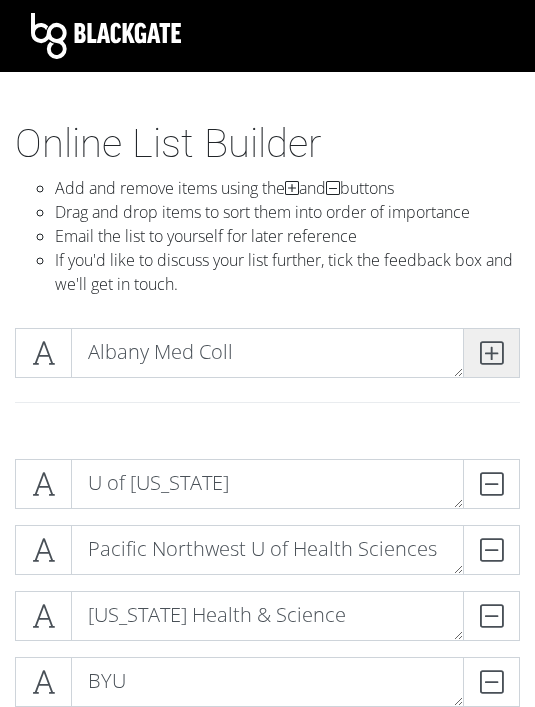
click at [504, 363] on span at bounding box center [491, 353] width 57 height 50
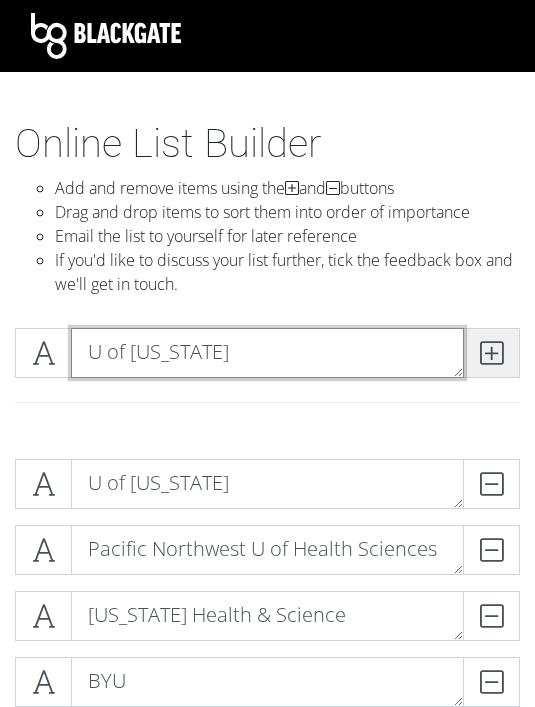
type textarea "U of [US_STATE]"
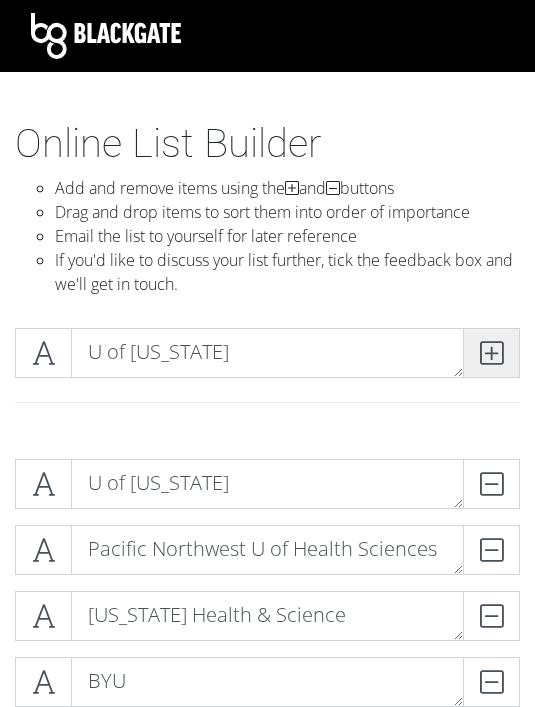
click at [479, 370] on span at bounding box center [491, 353] width 57 height 50
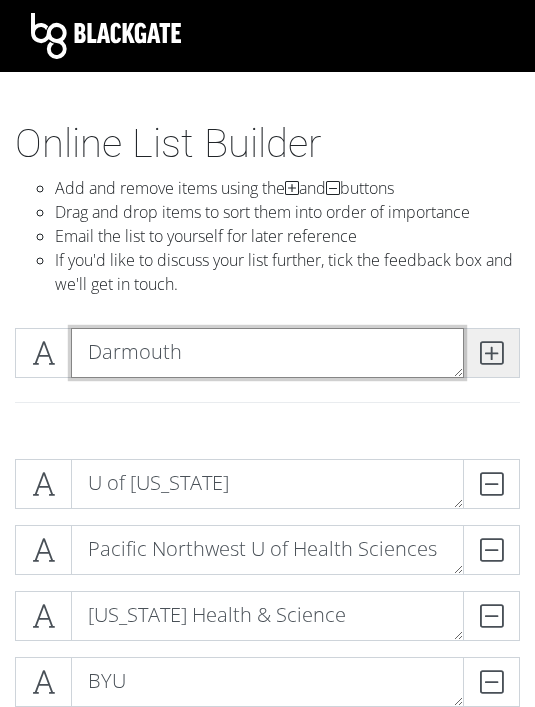
type textarea "Darmouth"
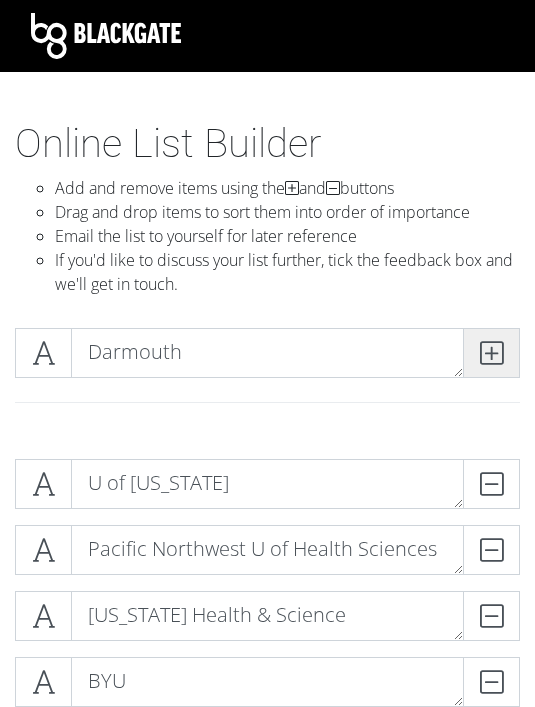
click at [495, 344] on icon at bounding box center [491, 353] width 23 height 20
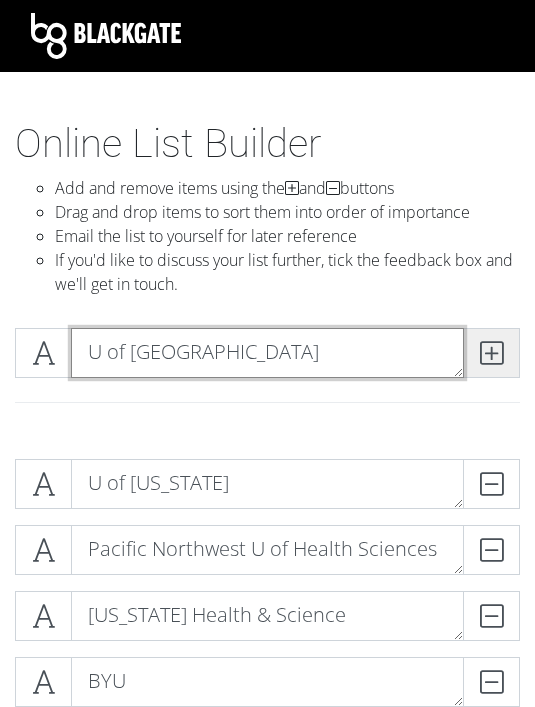
type textarea "U of [GEOGRAPHIC_DATA]"
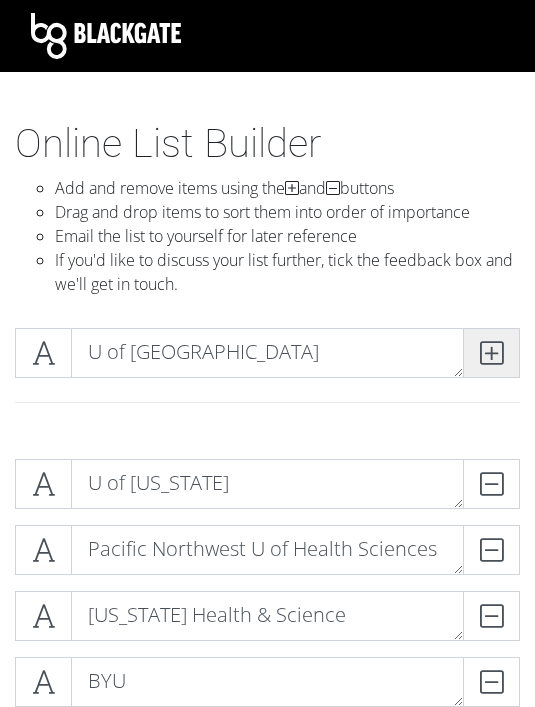
click at [492, 362] on icon at bounding box center [491, 353] width 23 height 20
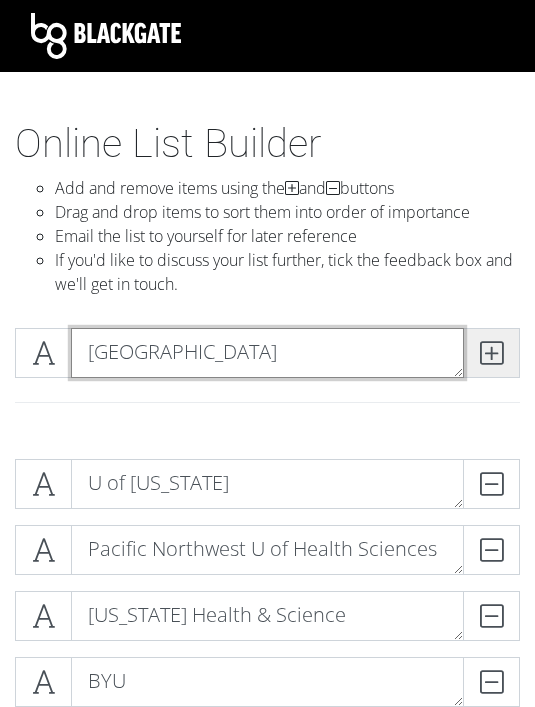
type textarea "[GEOGRAPHIC_DATA]"
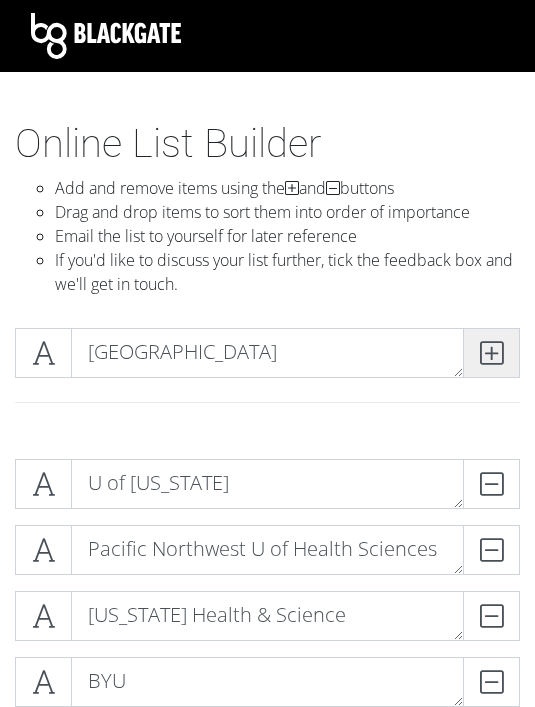
click at [505, 358] on span at bounding box center [491, 353] width 57 height 50
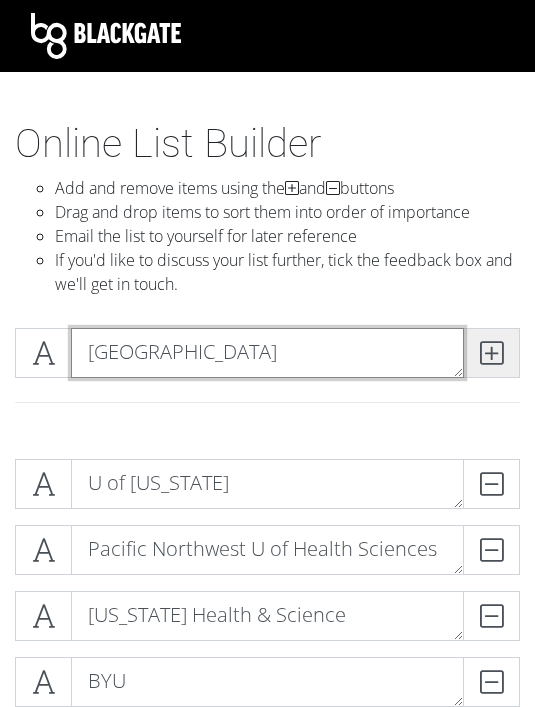
type textarea "[GEOGRAPHIC_DATA]"
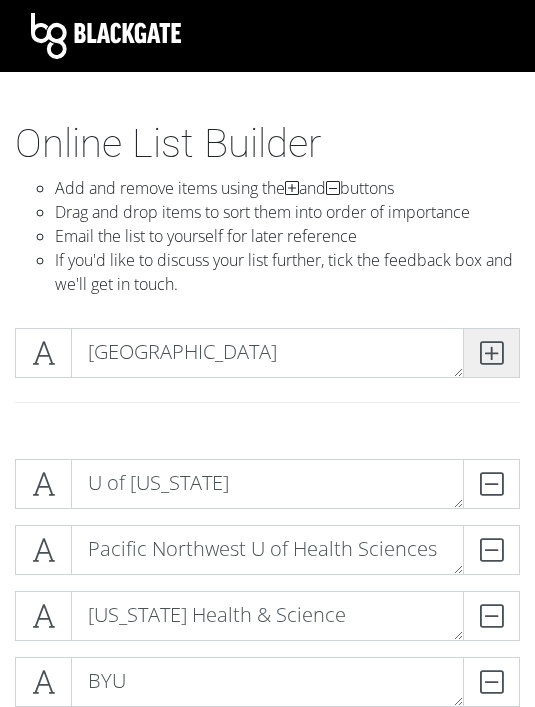
click at [501, 335] on span at bounding box center [491, 353] width 57 height 50
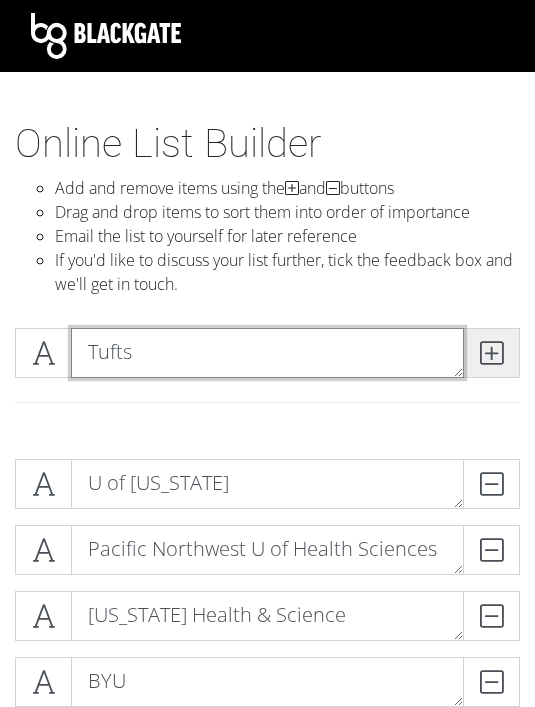
type textarea "Tufts"
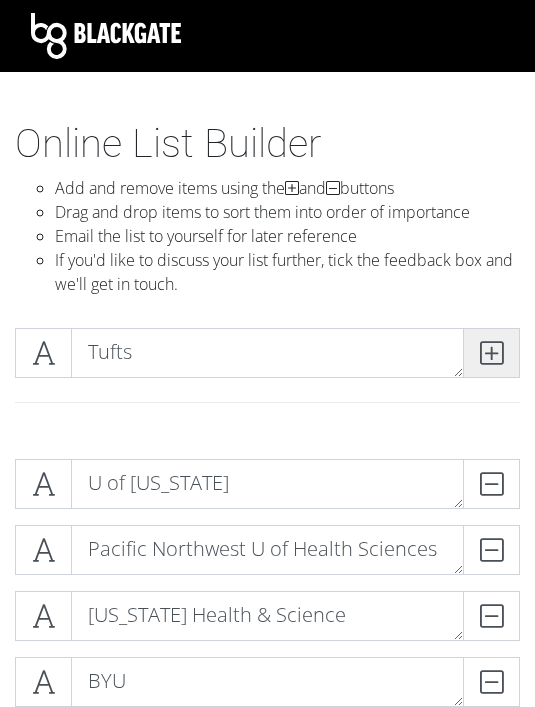
click at [498, 357] on icon at bounding box center [491, 353] width 23 height 20
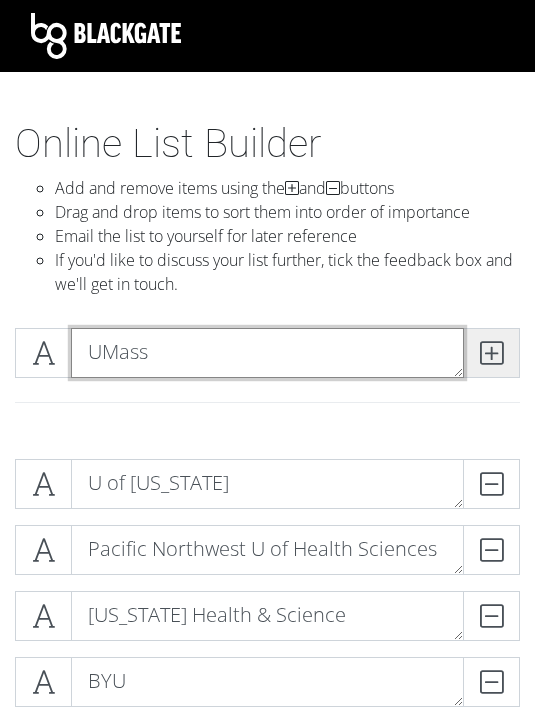
type textarea "UMass"
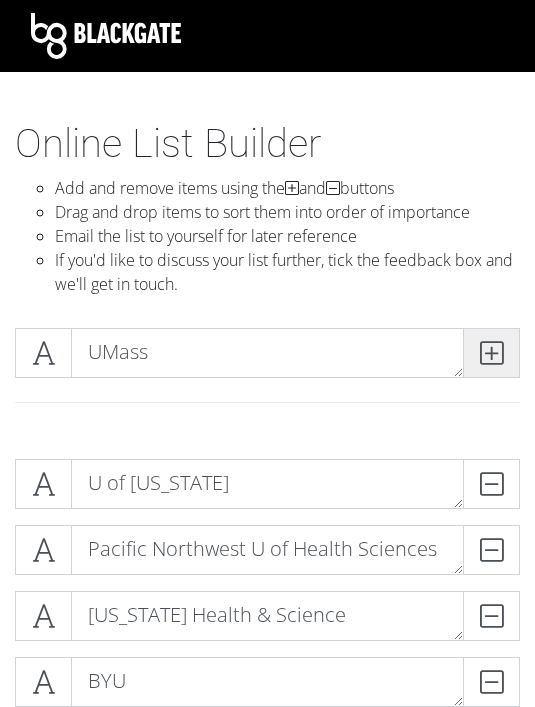
click at [494, 357] on icon at bounding box center [491, 353] width 23 height 20
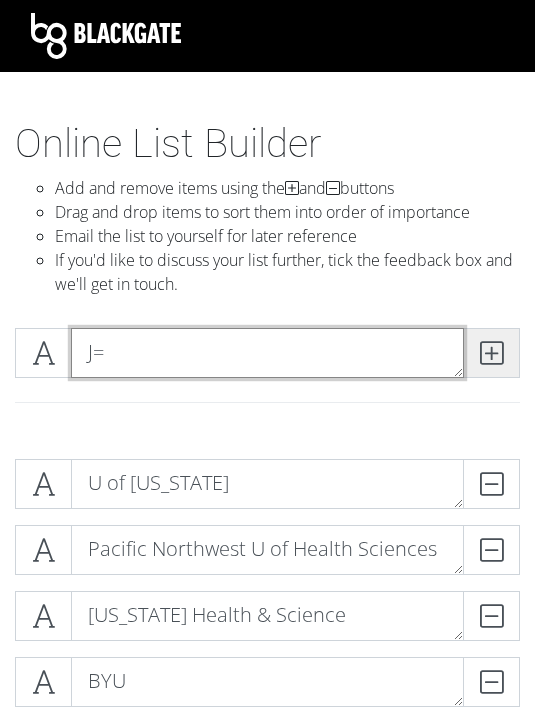
type textarea "J"
type textarea "BU"
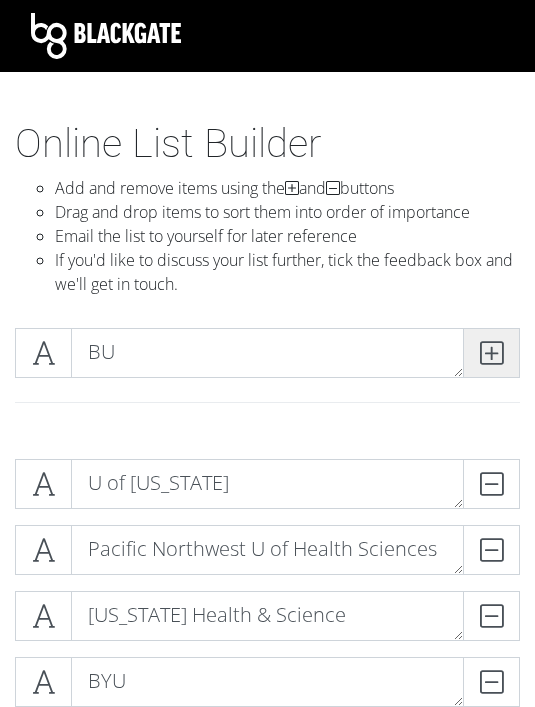
click at [489, 356] on icon at bounding box center [491, 353] width 23 height 20
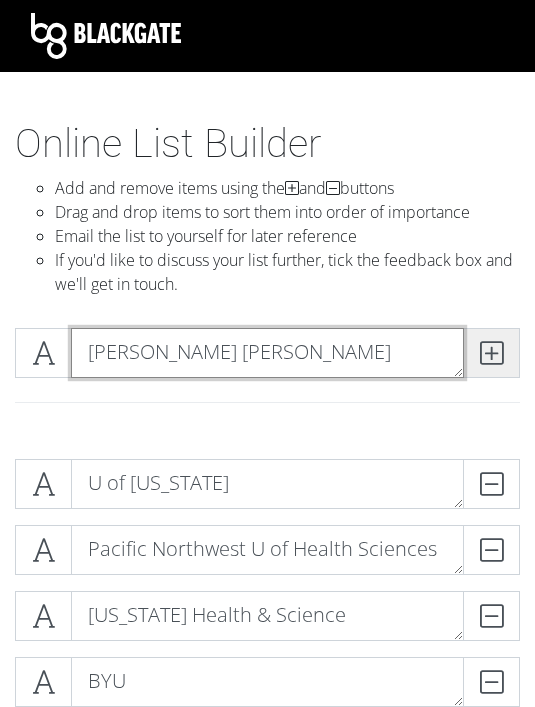
type textarea "[PERSON_NAME] [PERSON_NAME]"
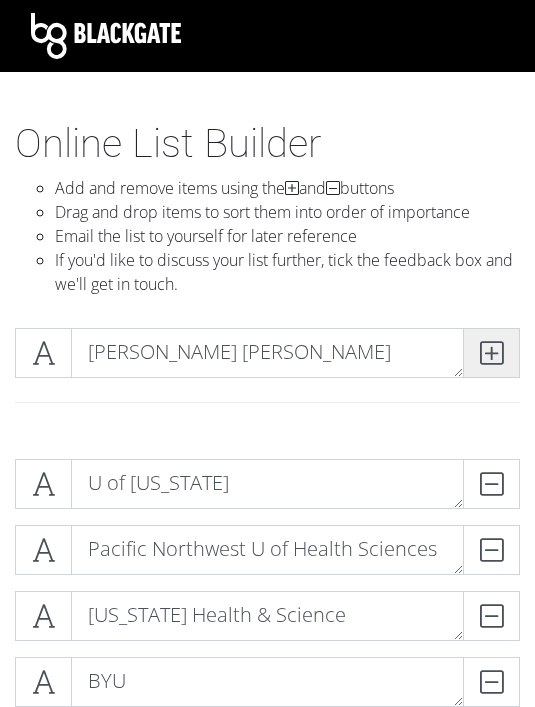
click at [498, 344] on icon at bounding box center [491, 353] width 23 height 20
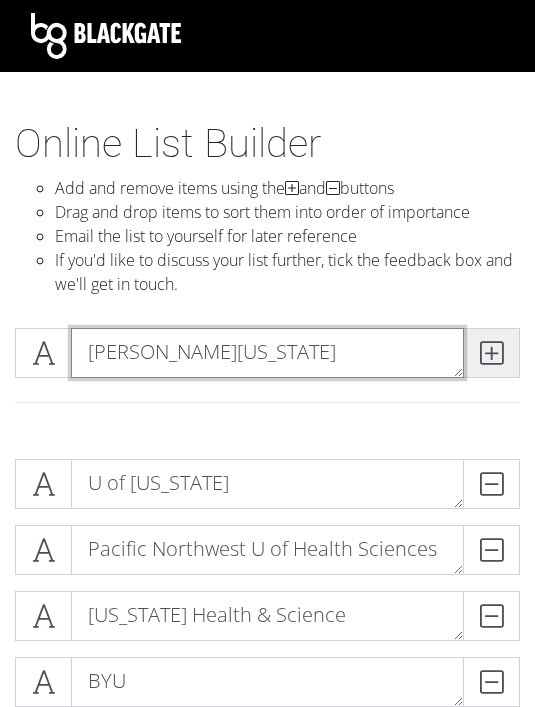
type textarea "[PERSON_NAME][US_STATE]"
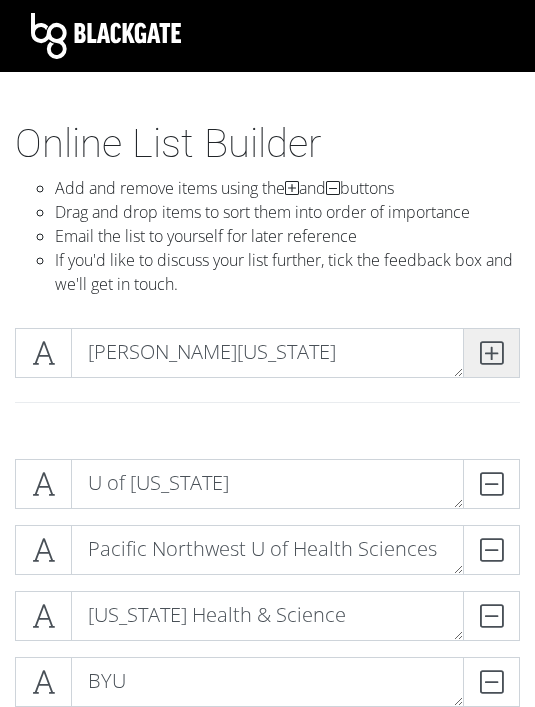
click at [501, 352] on icon at bounding box center [491, 353] width 23 height 20
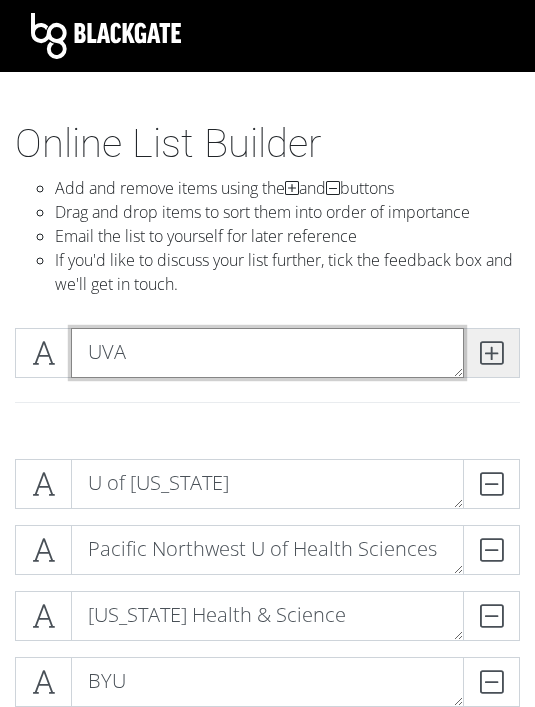
type textarea "UVA"
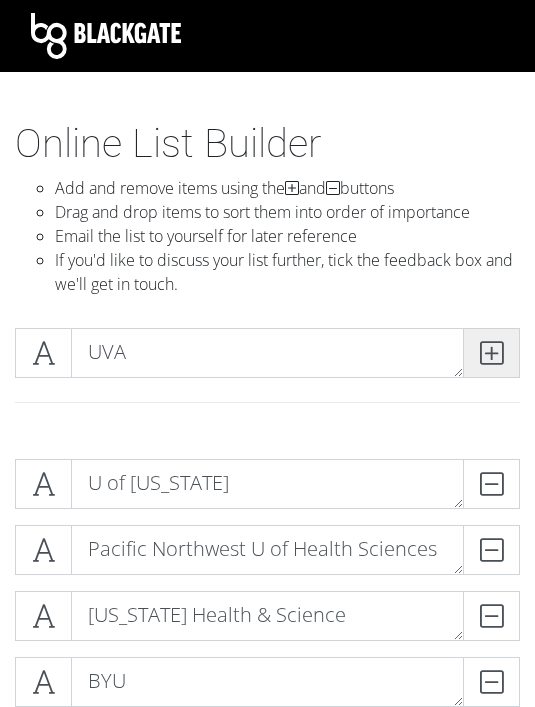
click at [513, 354] on span at bounding box center [491, 353] width 57 height 50
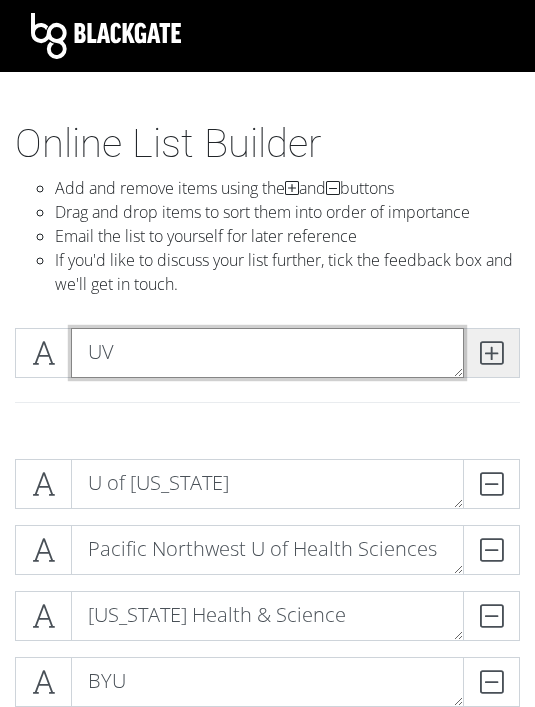
type textarea "U"
type textarea "VCU"
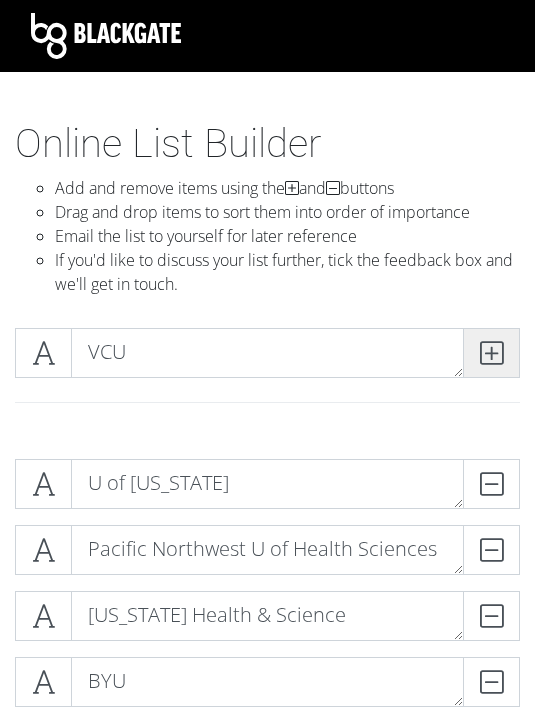
click at [482, 354] on icon at bounding box center [491, 353] width 23 height 20
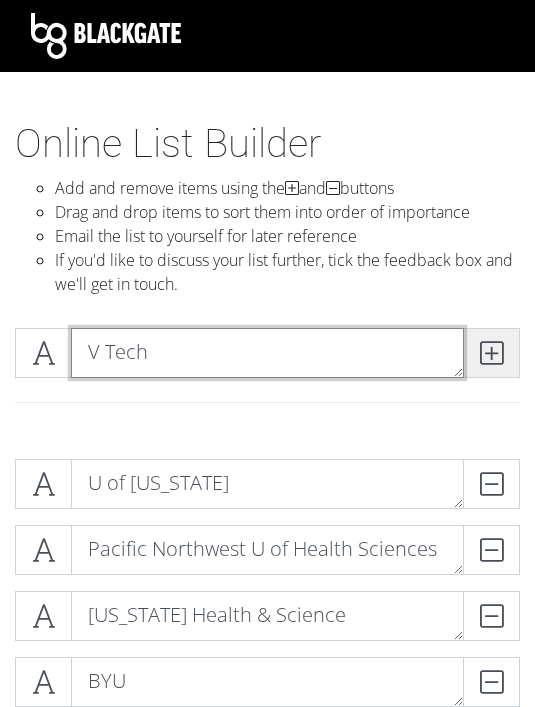
type textarea "V Tech"
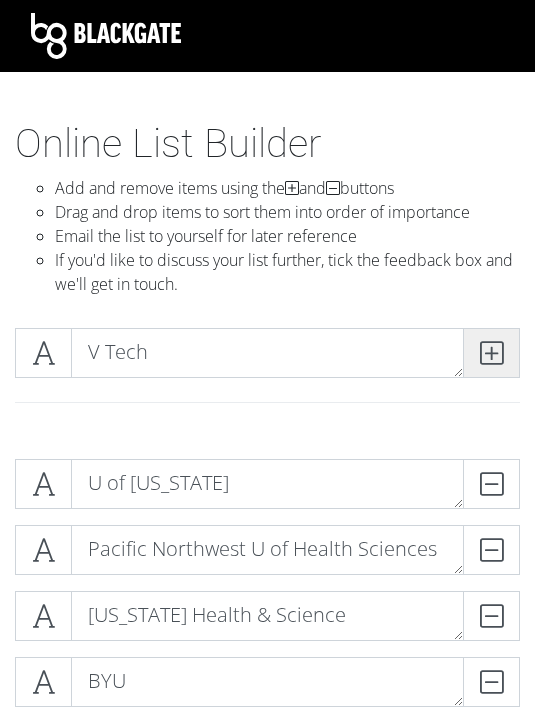
click at [499, 355] on icon at bounding box center [491, 353] width 23 height 20
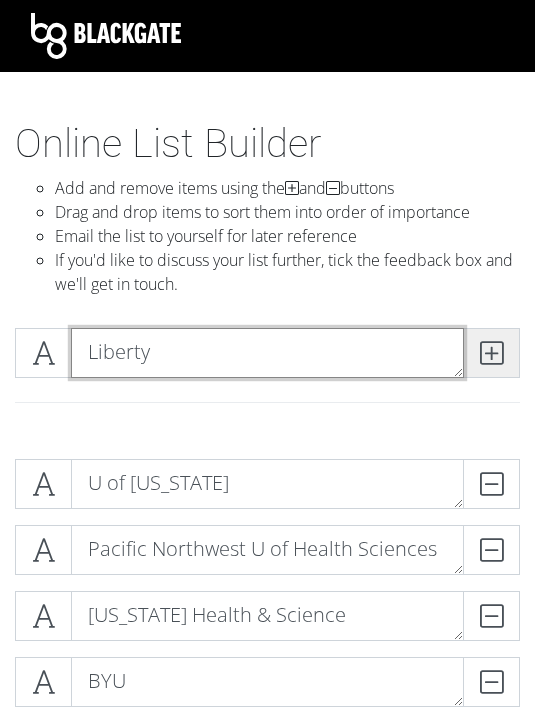
type textarea "Liberty"
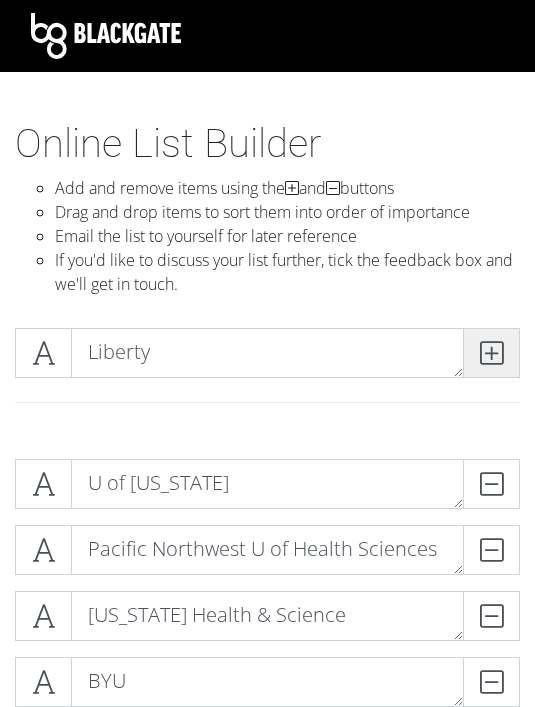
click at [494, 344] on icon at bounding box center [491, 353] width 23 height 20
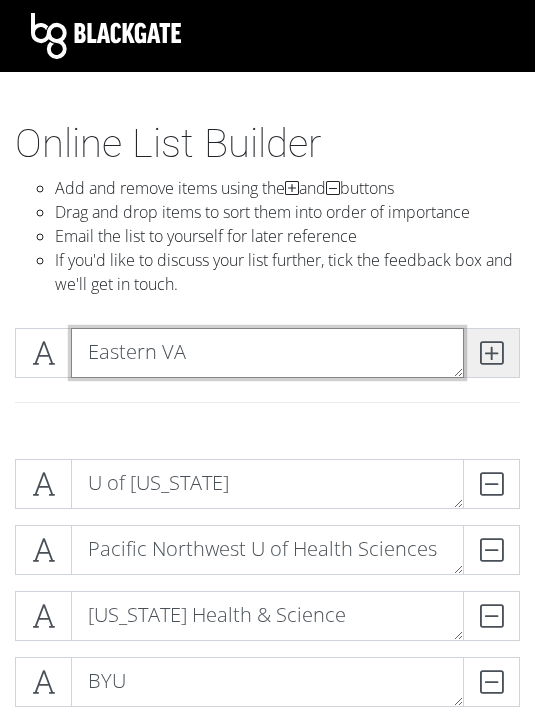
type textarea "Eastern VA"
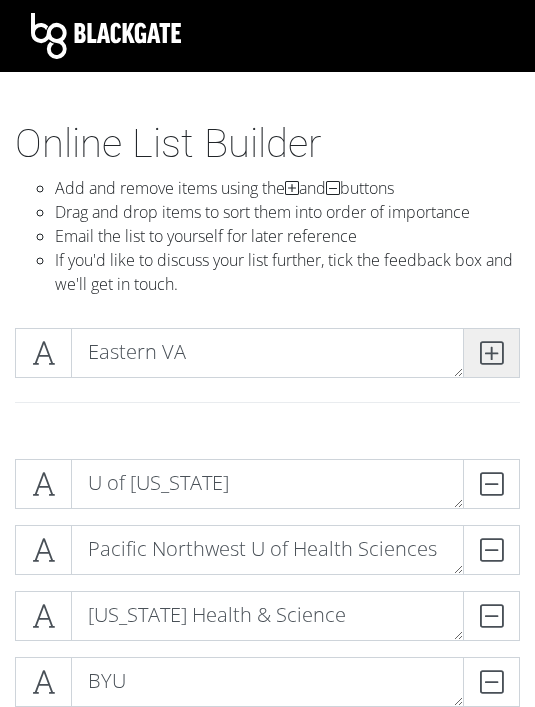
click at [510, 332] on span at bounding box center [491, 353] width 57 height 50
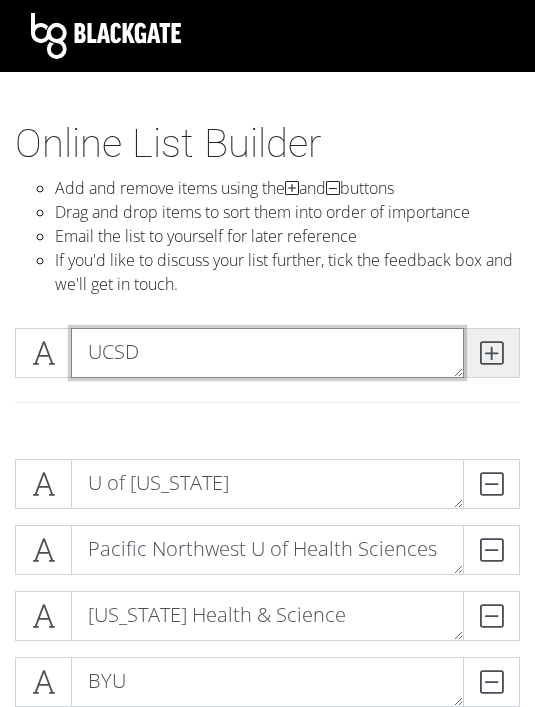
type textarea "UCSD"
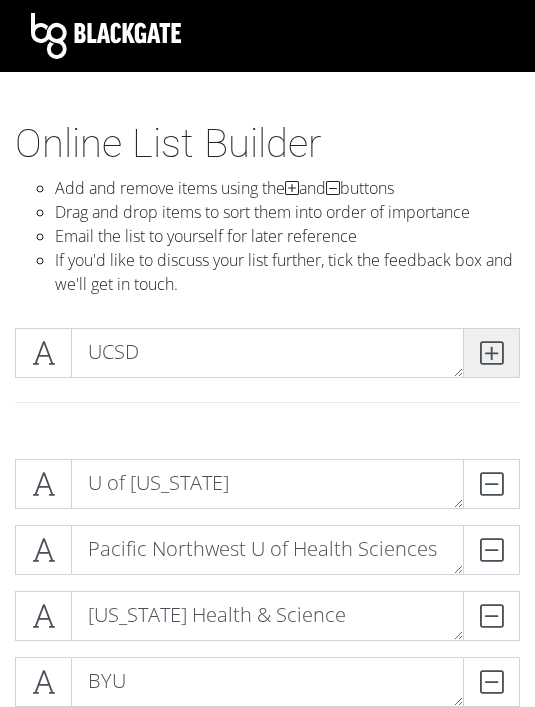
click at [471, 363] on span at bounding box center [491, 353] width 57 height 50
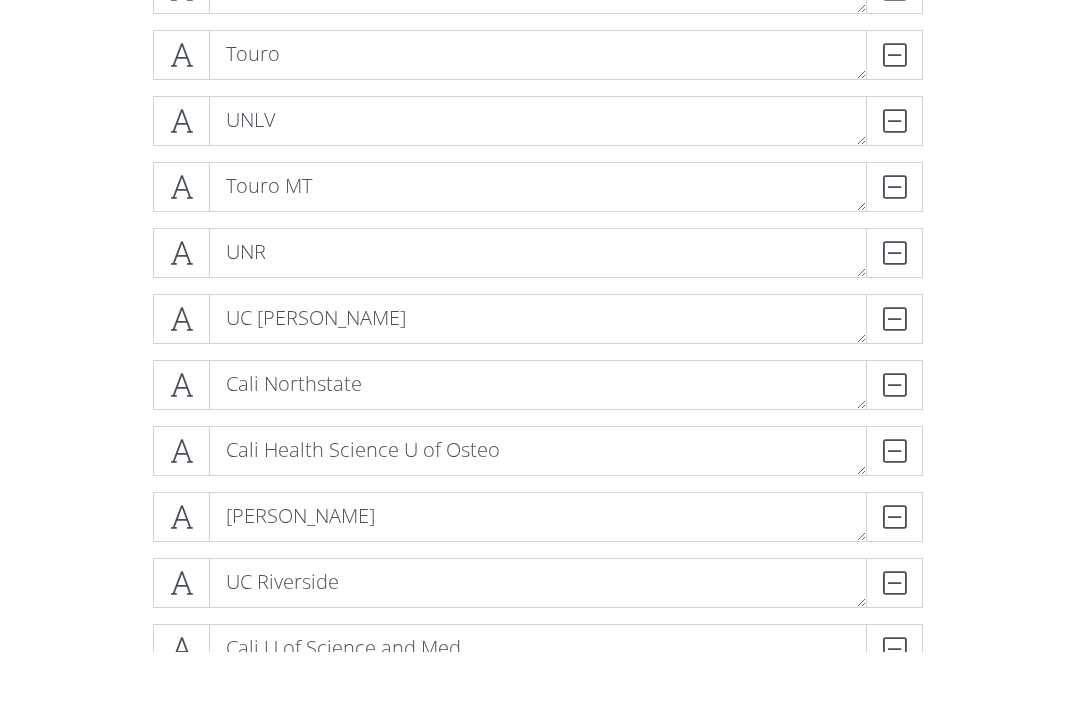
scroll to position [1115, 0]
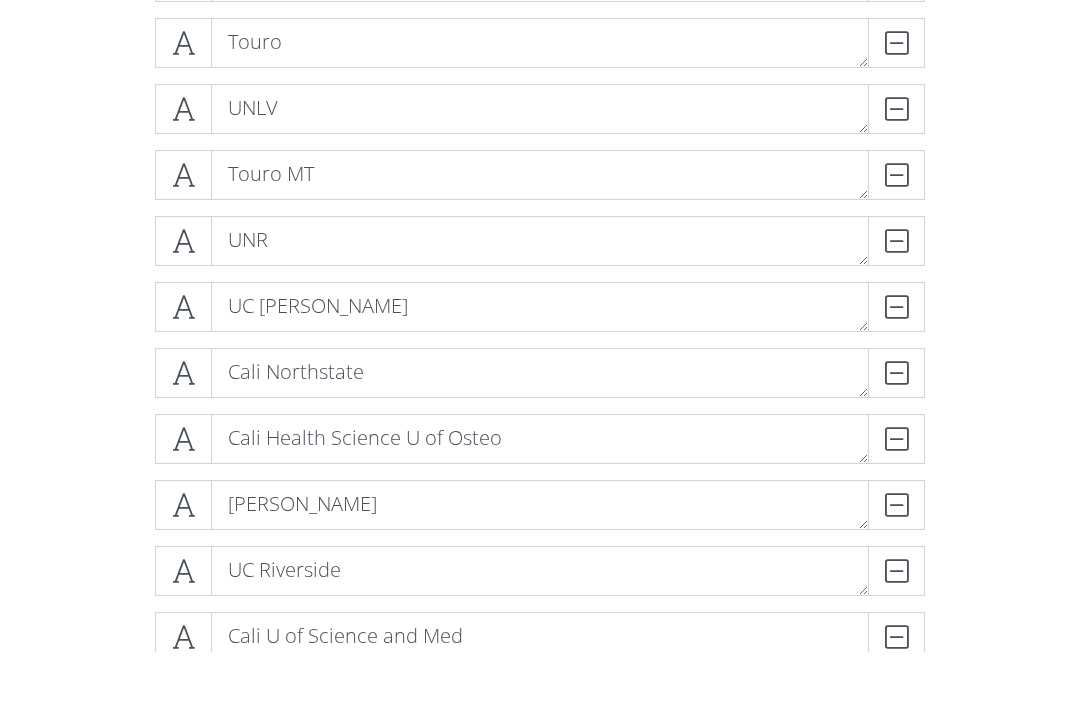
click at [151, 403] on div "Cali Northstate DELETE" at bounding box center [540, 428] width 780 height 50
click at [189, 418] on icon at bounding box center [183, 428] width 23 height 20
click at [202, 379] on span at bounding box center [183, 373] width 57 height 50
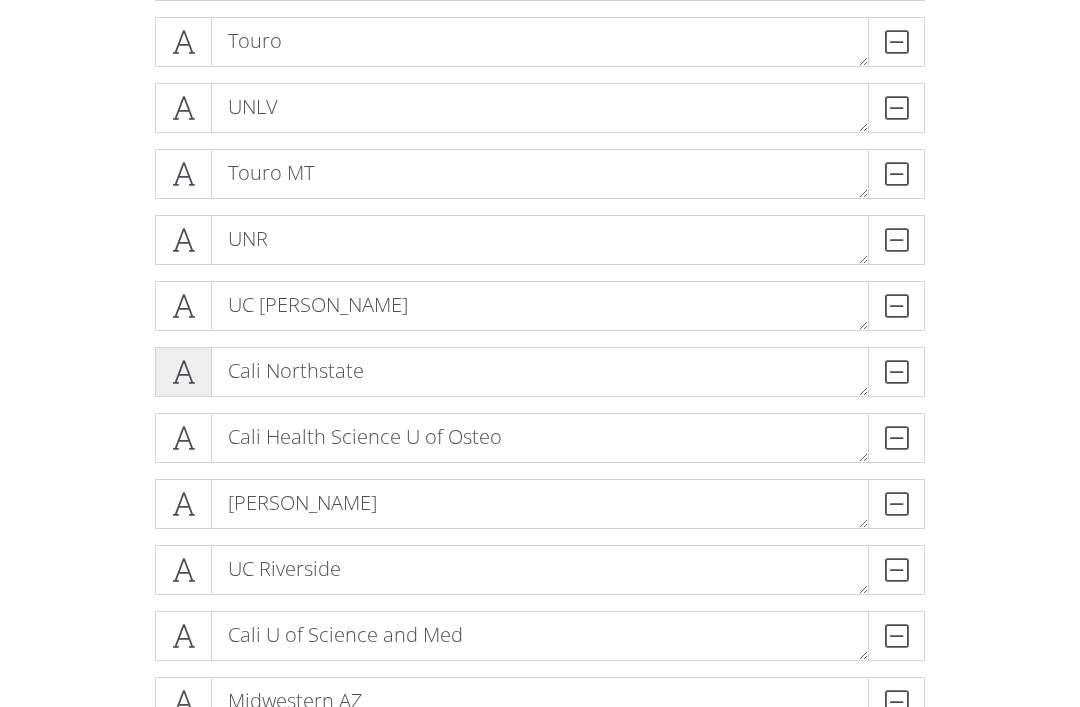
click at [187, 380] on icon at bounding box center [183, 372] width 23 height 20
click at [182, 378] on icon at bounding box center [183, 372] width 23 height 20
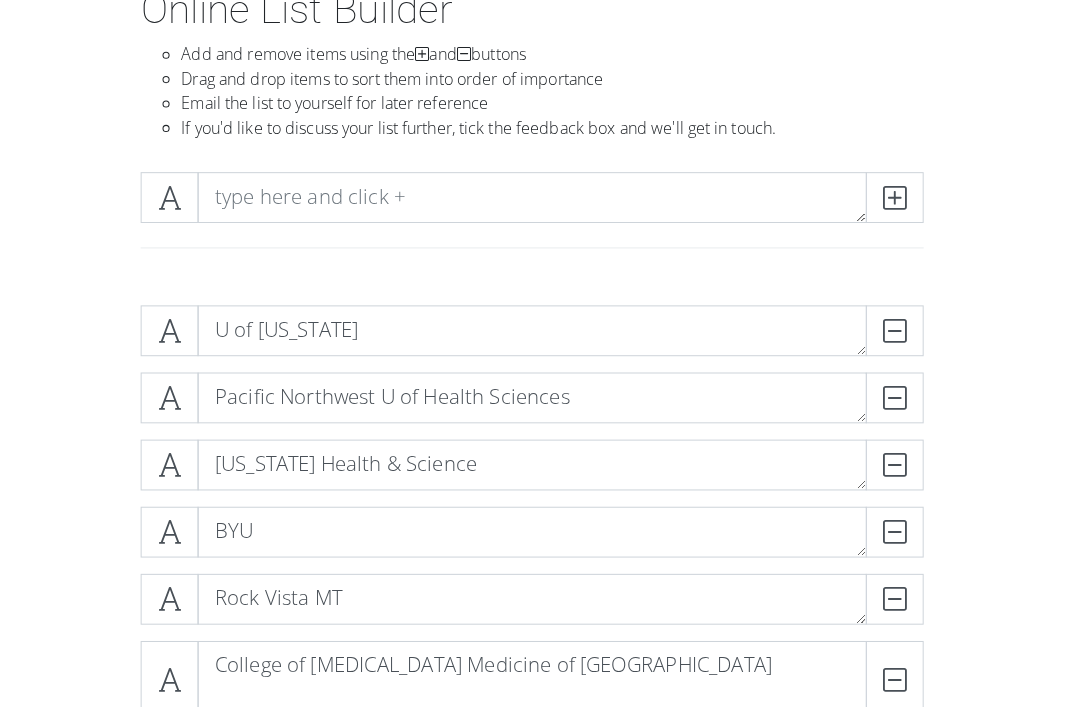
scroll to position [134, 0]
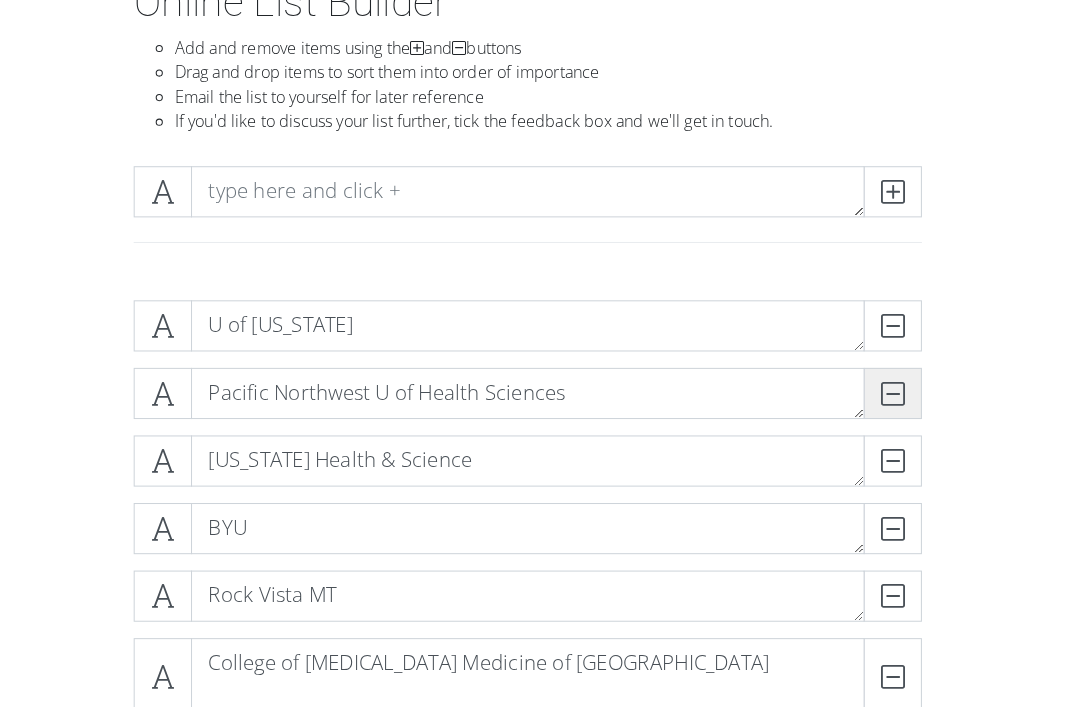
click at [925, 390] on div "DELETE" at bounding box center [925, 392] width 0 height 50
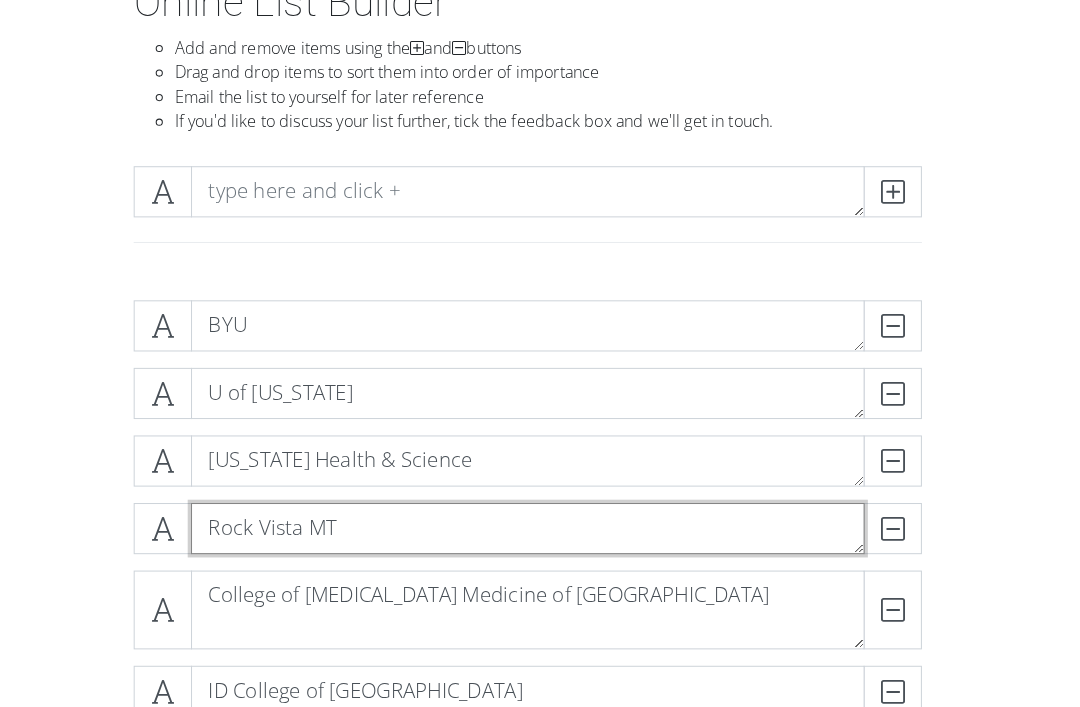
click at [770, 530] on textarea "Rock Vista MT" at bounding box center [540, 524] width 658 height 50
type textarea "Rock Vista [GEOGRAPHIC_DATA]"
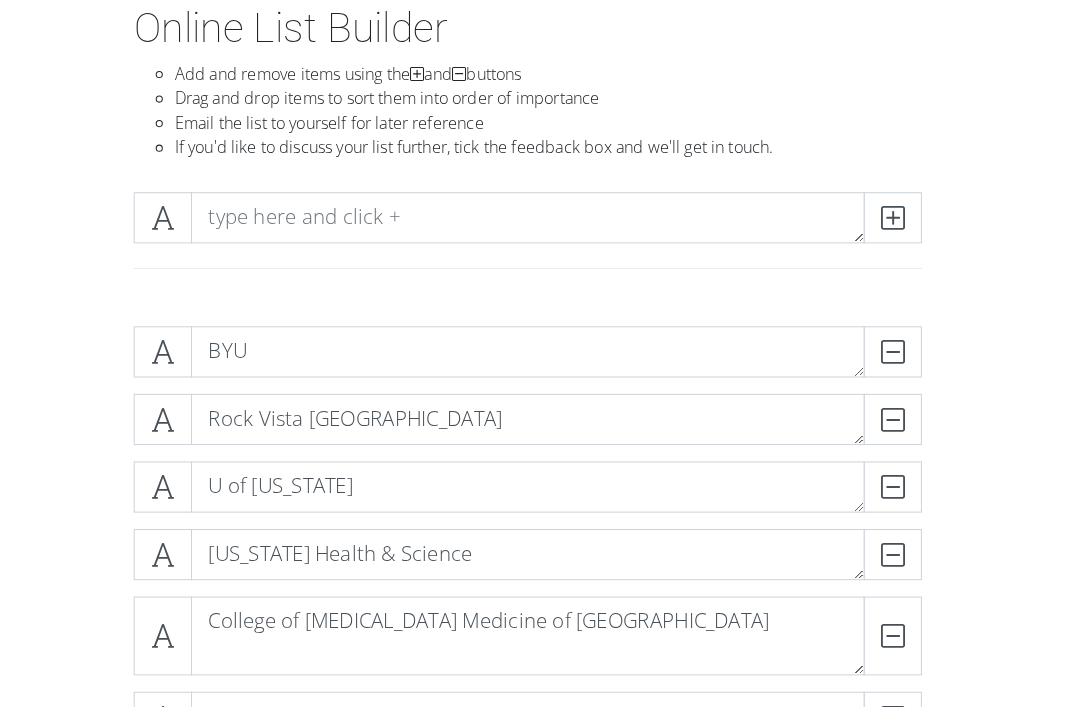
scroll to position [113, 0]
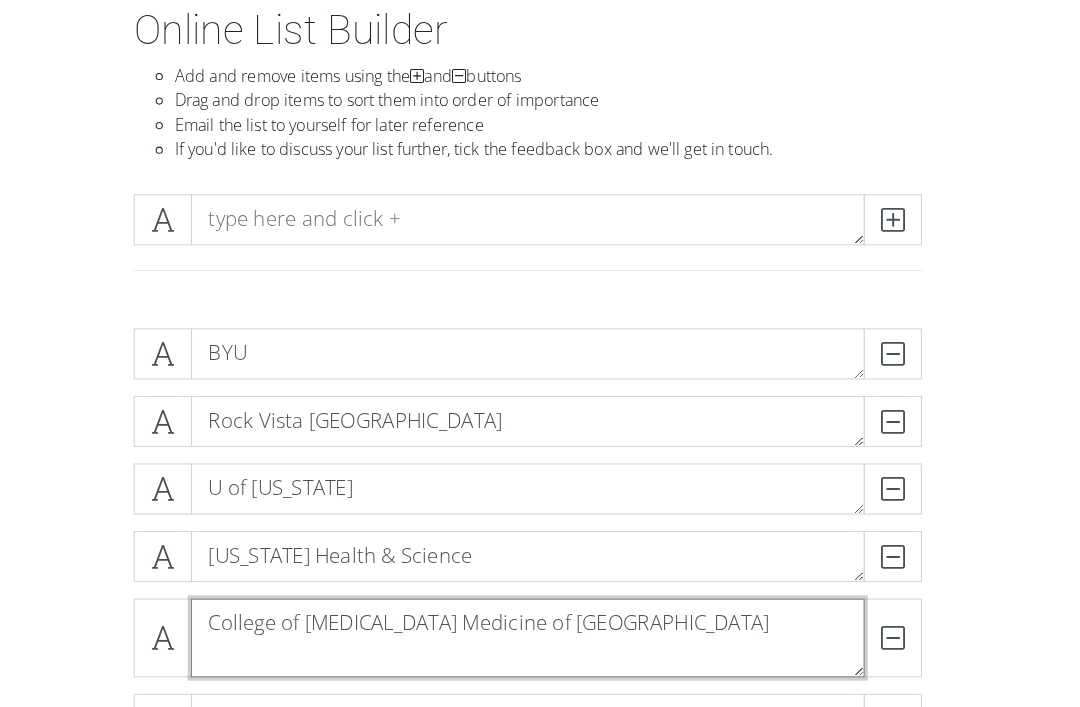
click at [621, 636] on textarea "College of [MEDICAL_DATA] Medicine of [GEOGRAPHIC_DATA]" at bounding box center [540, 623] width 658 height 77
click at [660, 634] on textarea "College of [MEDICAL_DATA] Medicine of [GEOGRAPHIC_DATA]" at bounding box center [540, 624] width 658 height 77
click at [703, 646] on textarea "College of [MEDICAL_DATA] Medicine of [GEOGRAPHIC_DATA]" at bounding box center [540, 624] width 658 height 77
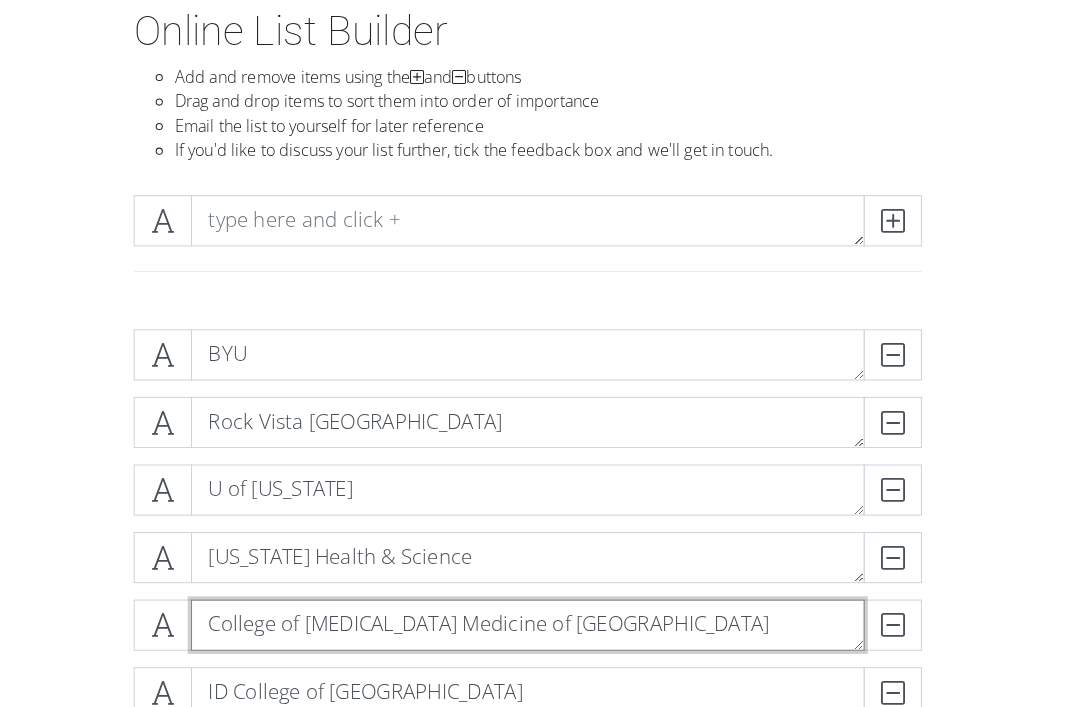
click at [240, 631] on textarea "College of [MEDICAL_DATA] Medicine of [GEOGRAPHIC_DATA]" at bounding box center [540, 611] width 658 height 50
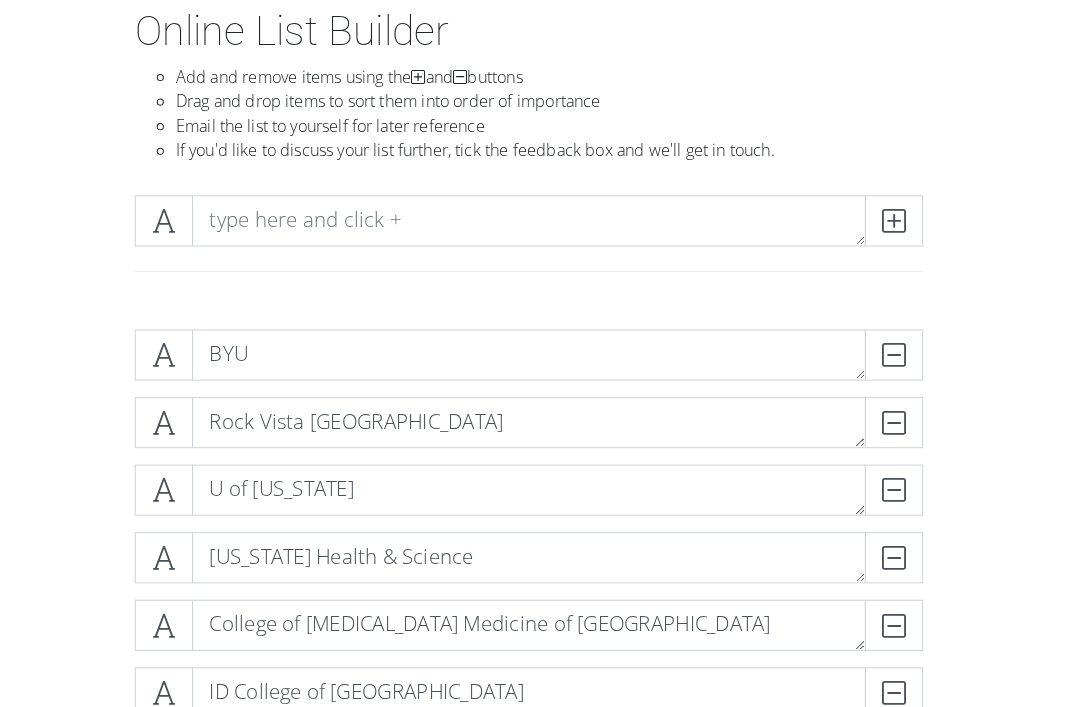
click at [991, 289] on div at bounding box center [540, 240] width 960 height 131
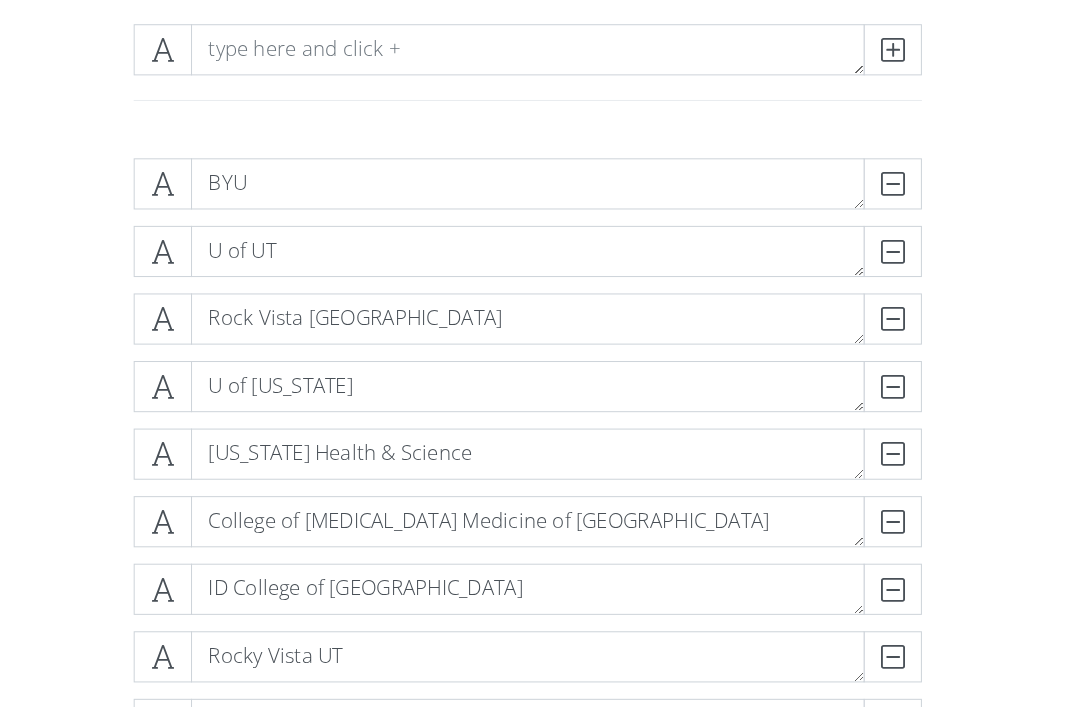
scroll to position [280, 0]
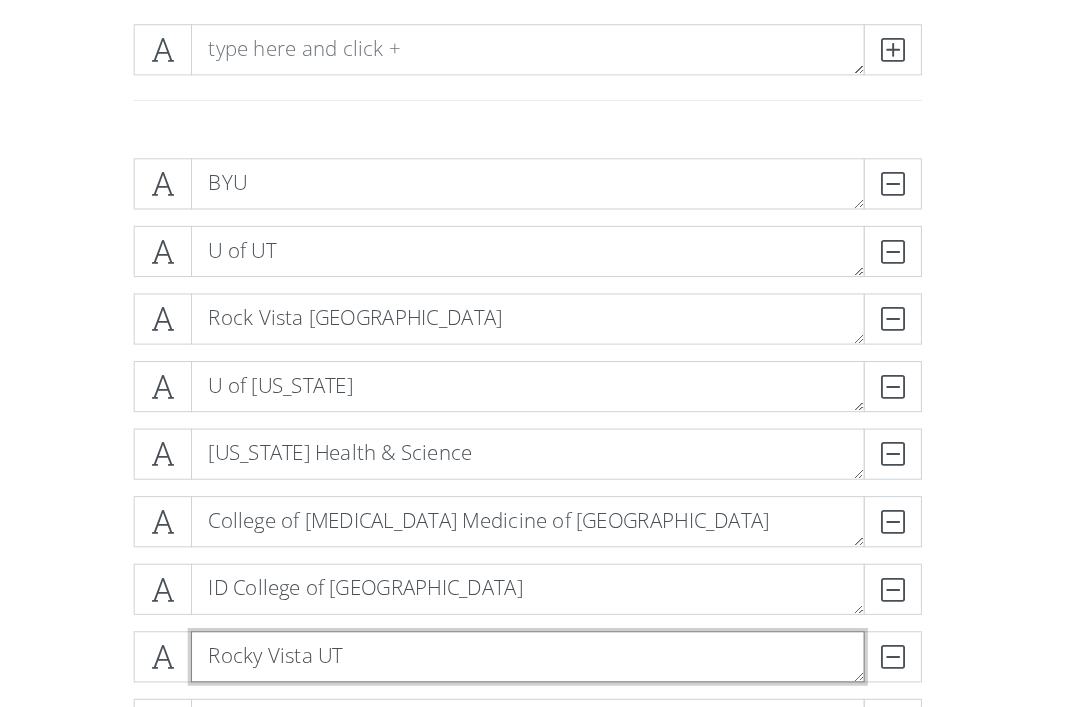
click at [545, 640] on textarea "Rocky Vista UT" at bounding box center [540, 642] width 658 height 50
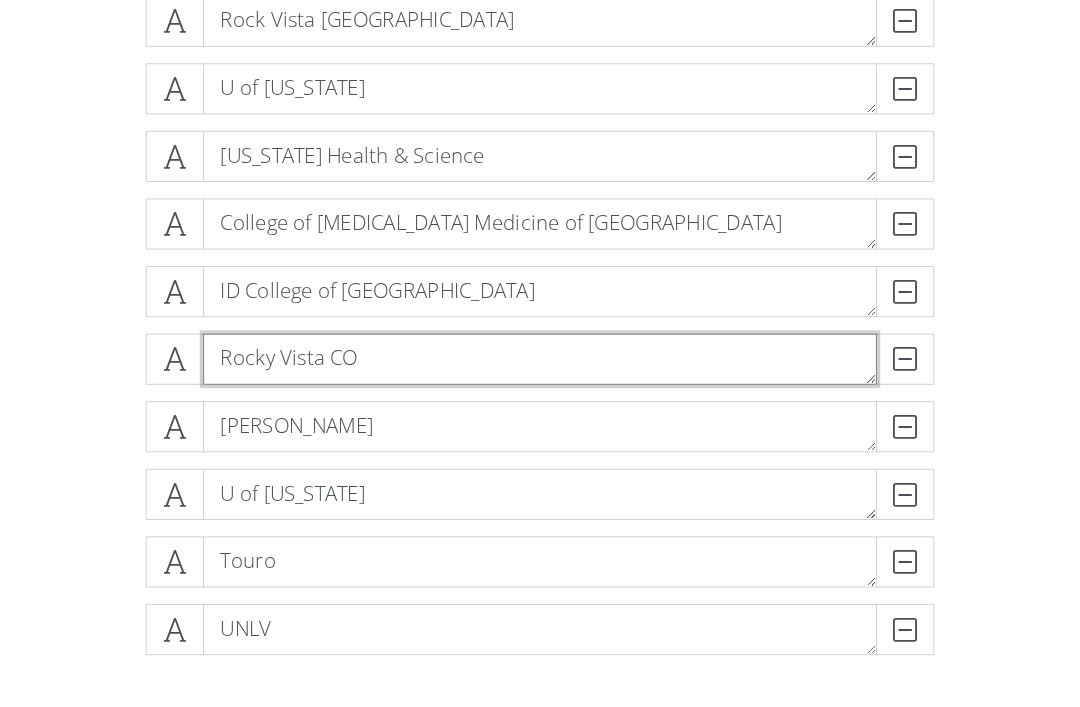
type textarea "Rocky Vista CO"
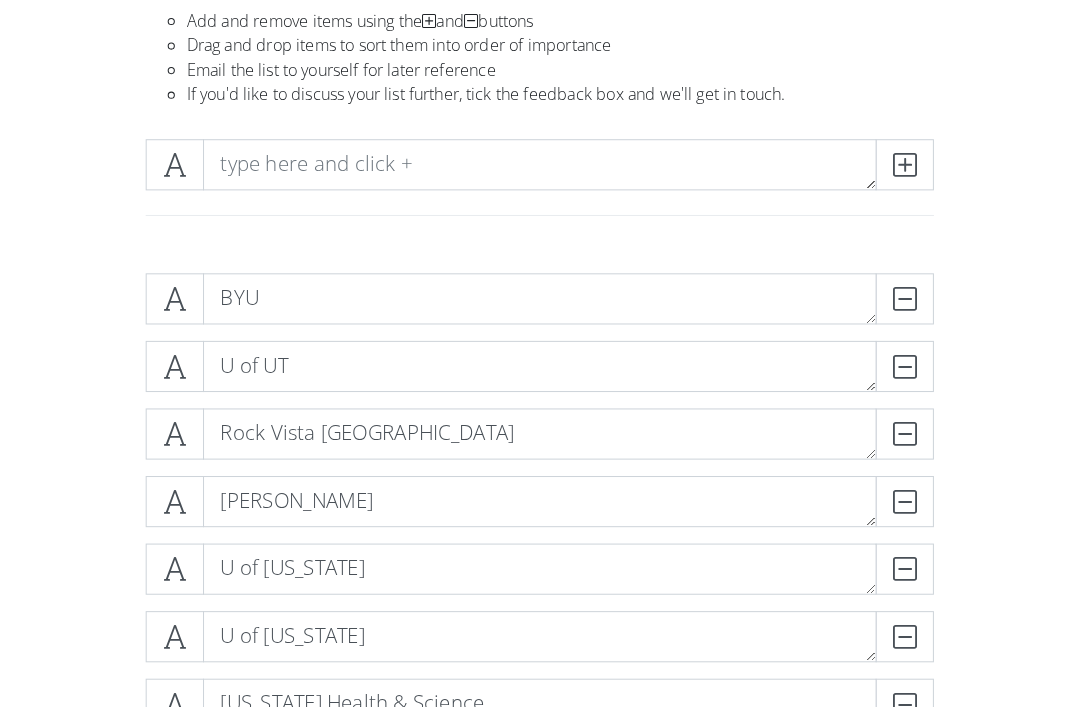
scroll to position [163, 0]
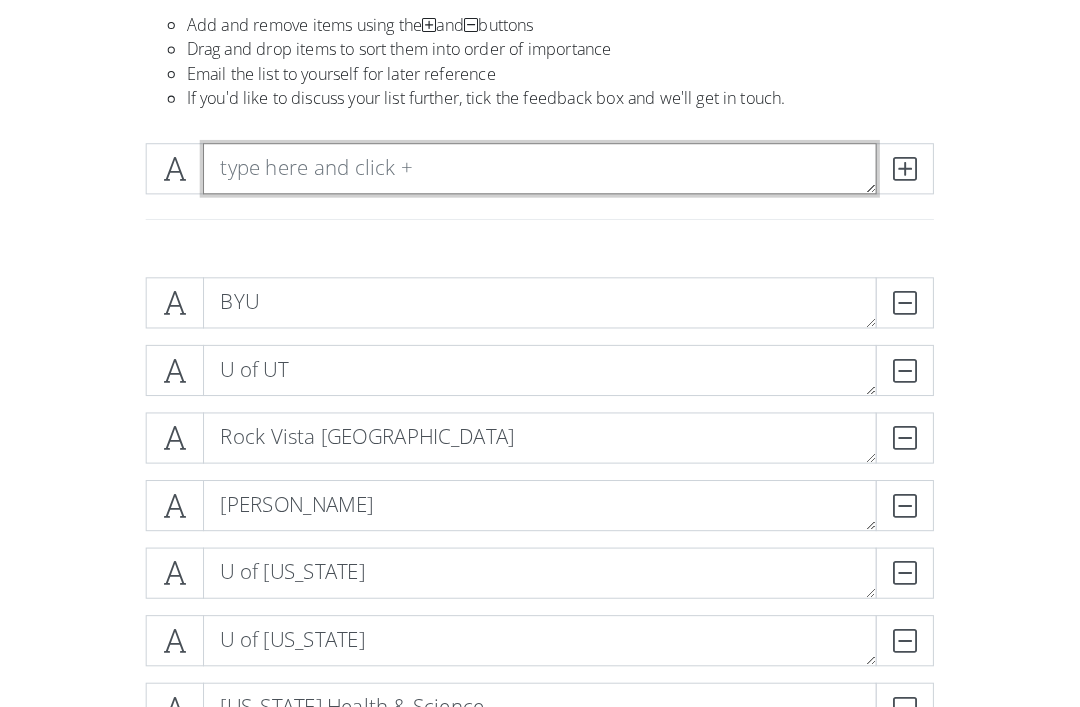
click at [718, 168] on textarea at bounding box center [540, 166] width 658 height 50
type textarea "[PERSON_NAME] NV"
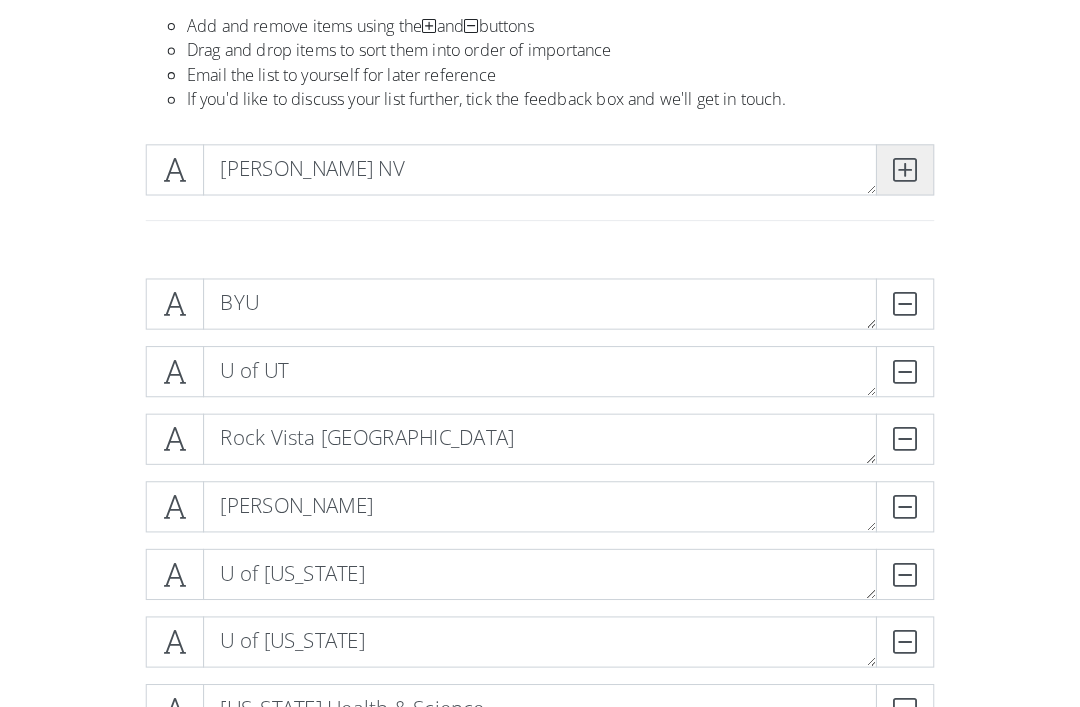
click at [887, 166] on icon at bounding box center [896, 166] width 23 height 20
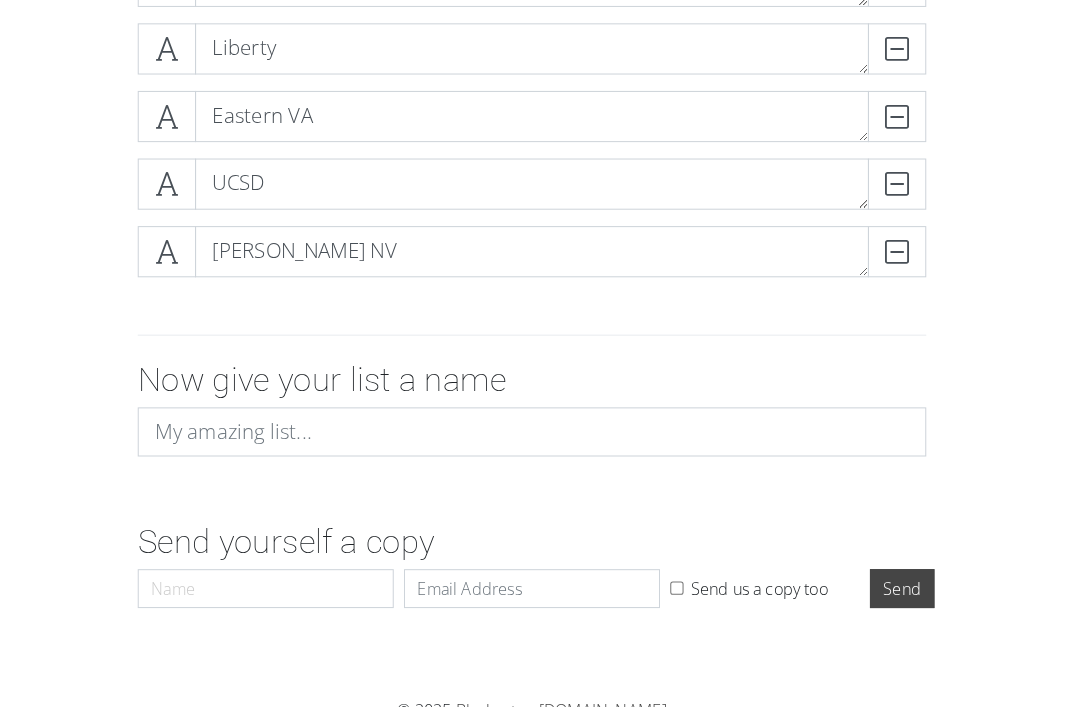
scroll to position [3645, 0]
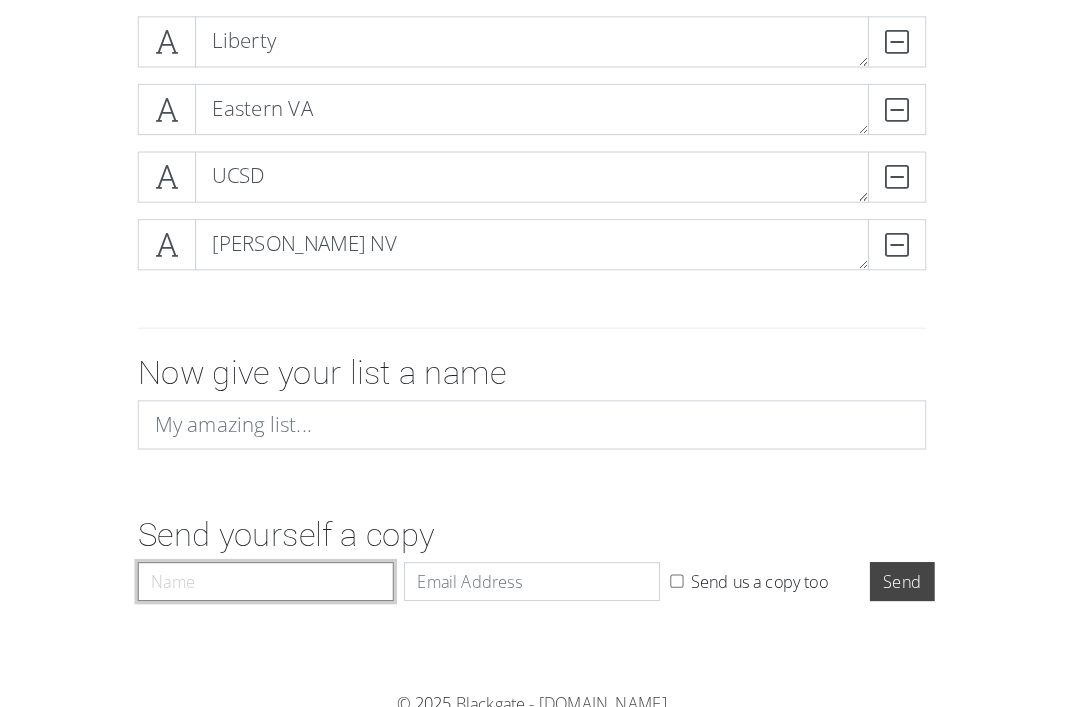
click at [334, 570] on input "Name" at bounding box center [280, 576] width 250 height 38
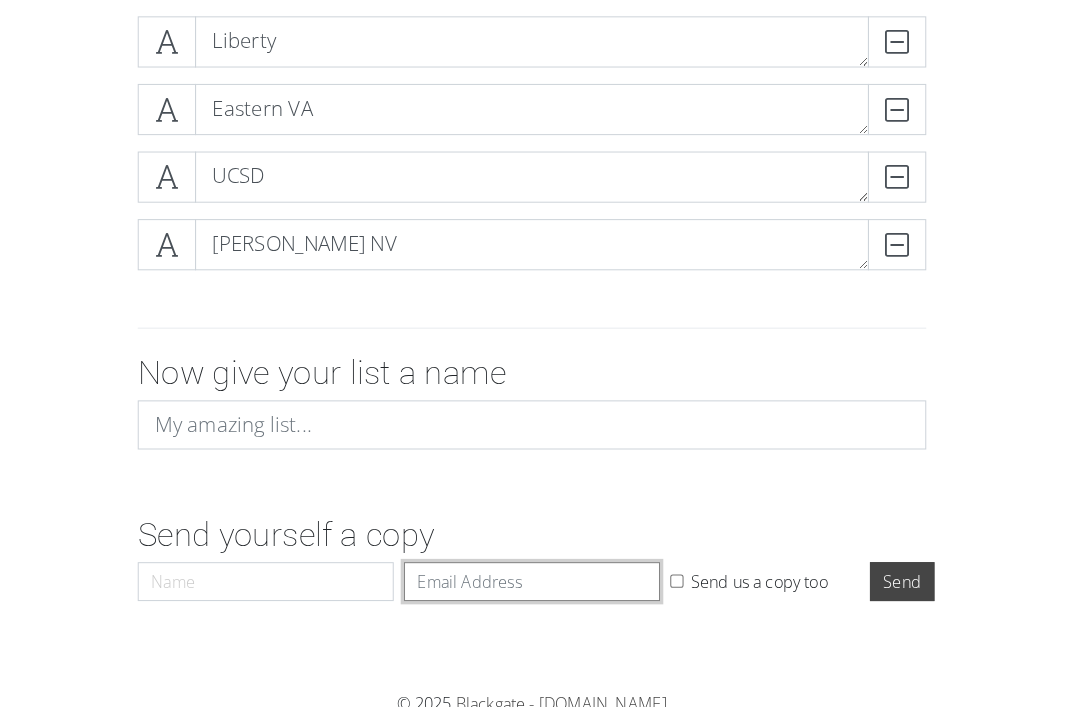
click at [492, 572] on input "Email" at bounding box center [540, 576] width 250 height 38
type input "an"
type input "[EMAIL_ADDRESS][DOMAIN_NAME]"
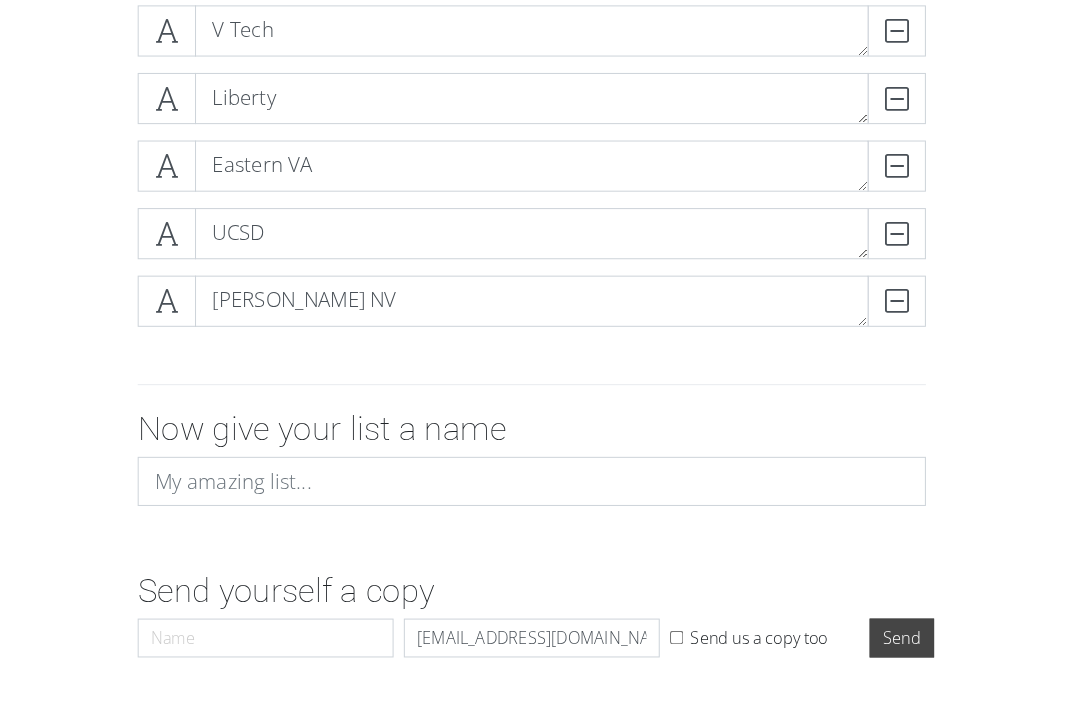
scroll to position [3599, 0]
click at [884, 610] on input "Send" at bounding box center [901, 622] width 63 height 38
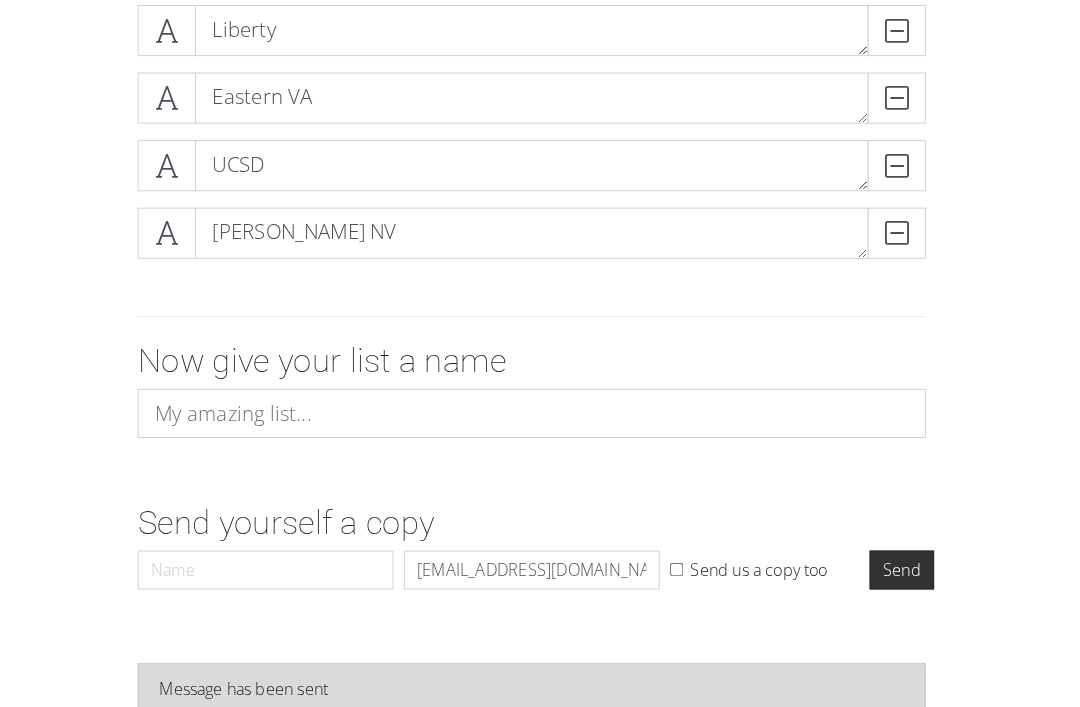
scroll to position [3665, 0]
